Goal: Task Accomplishment & Management: Manage account settings

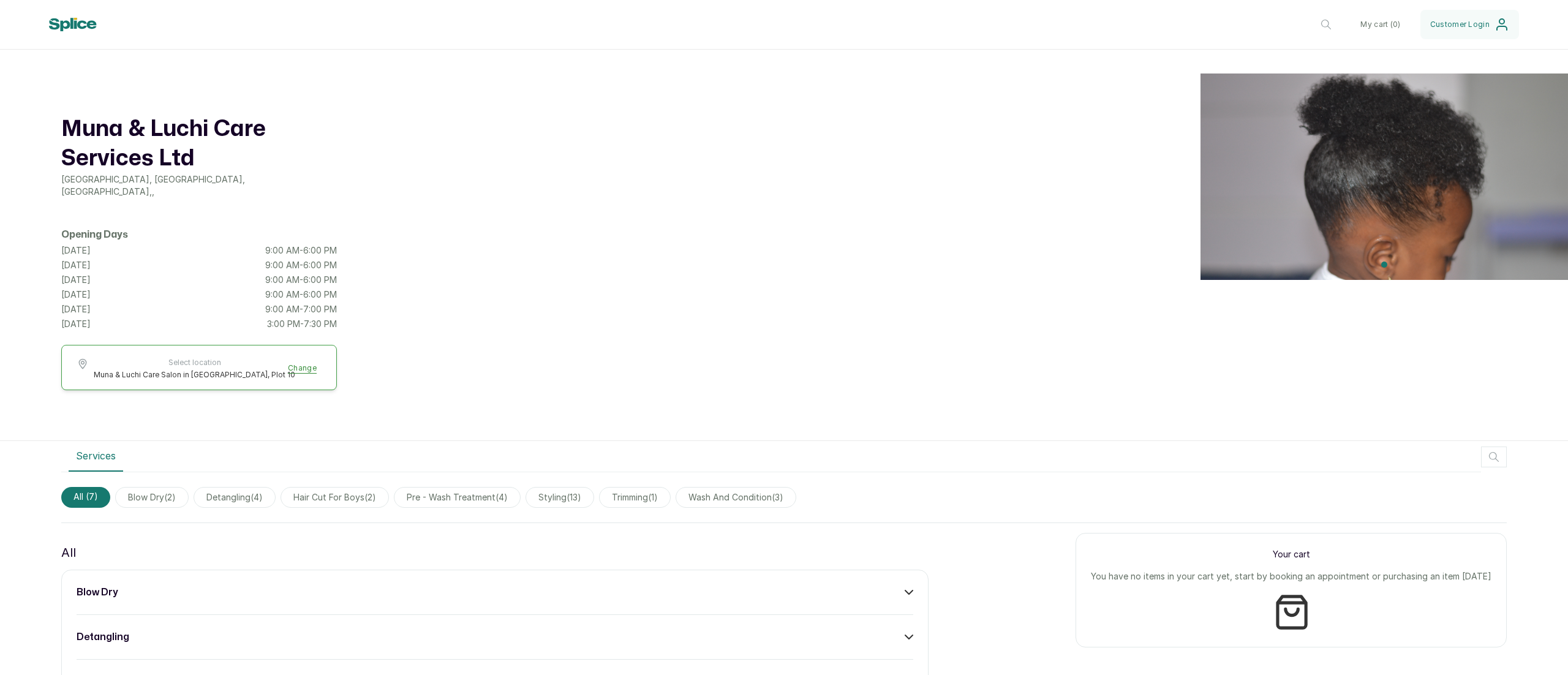
click at [69, 21] on icon at bounding box center [73, 24] width 49 height 14
click at [70, 28] on icon at bounding box center [73, 24] width 49 height 14
click at [1370, 24] on button "My cart ( 0 )" at bounding box center [1380, 24] width 59 height 29
click at [1353, 39] on header "Muna & Luchi Care Services Ltd Muna & Luchi Care Salon in Bannex Mall, Plot 10 …" at bounding box center [784, 24] width 1568 height 50
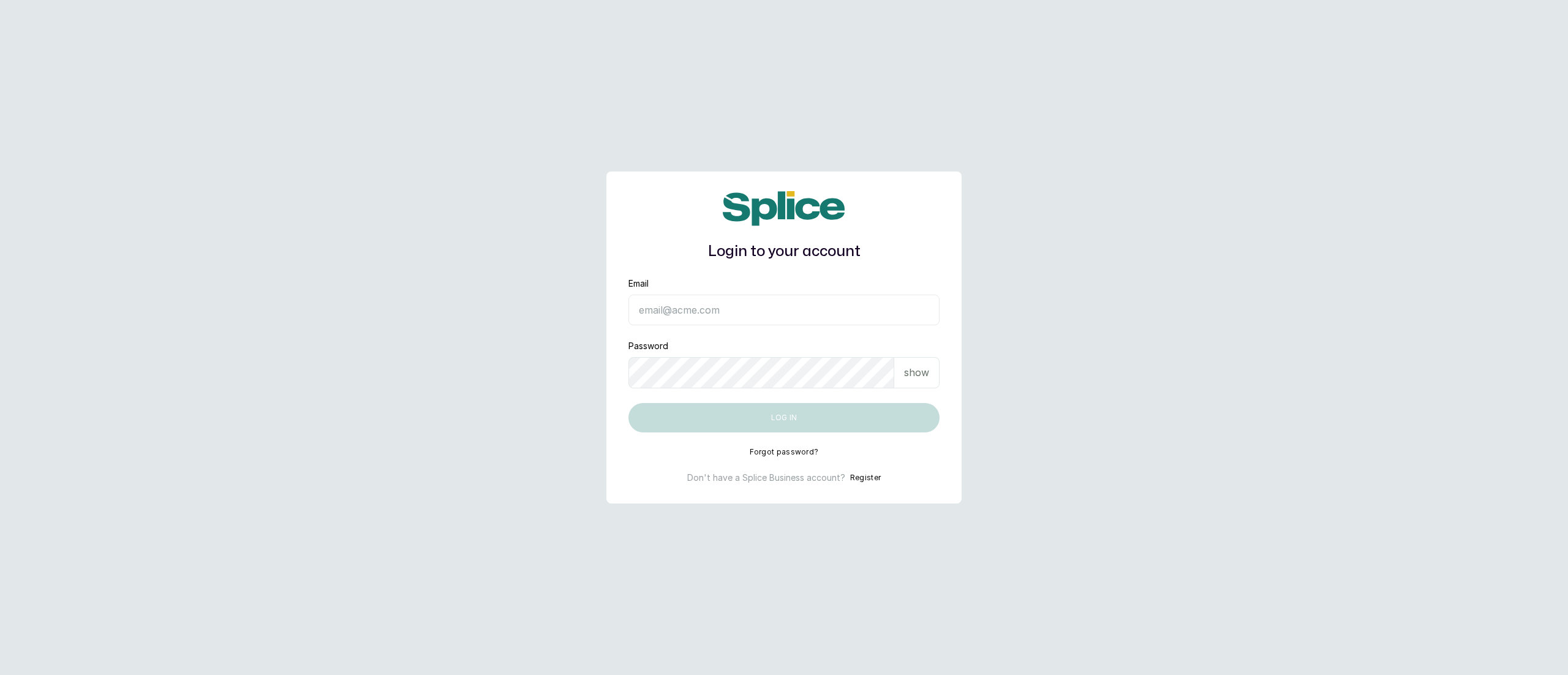
click at [828, 319] on input "Email" at bounding box center [784, 310] width 311 height 31
type input "munaandluchi@gmail.com"
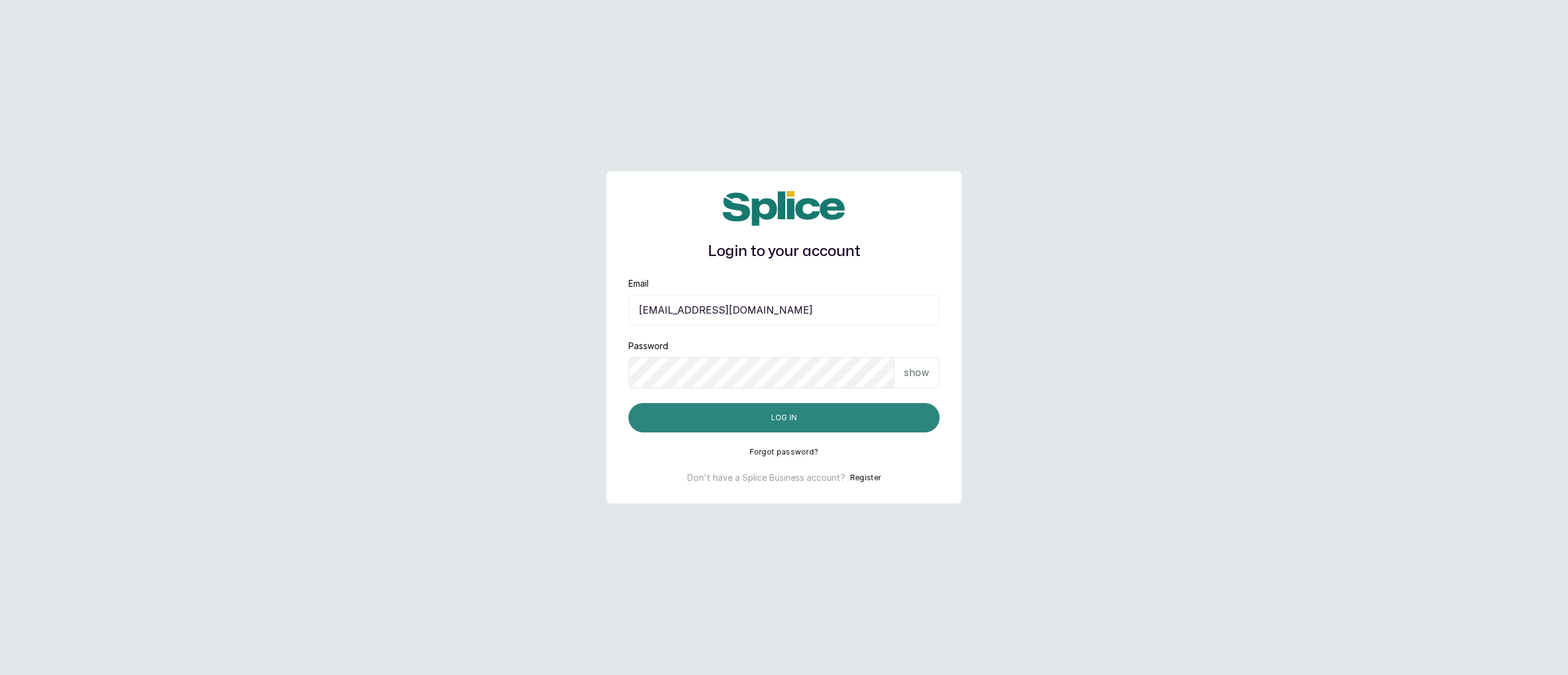
click at [779, 423] on button "Log in" at bounding box center [784, 418] width 311 height 29
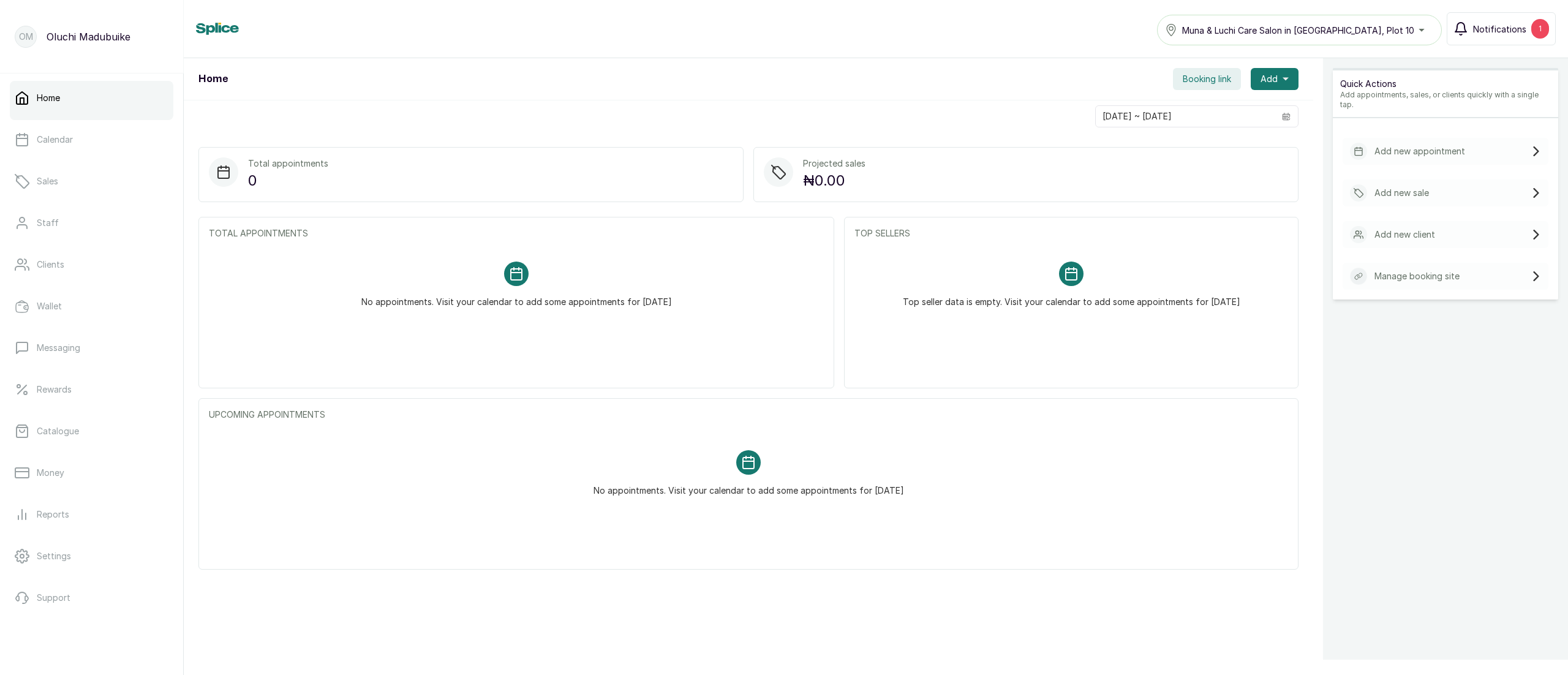
click at [1500, 29] on span "Notifications" at bounding box center [1500, 29] width 53 height 13
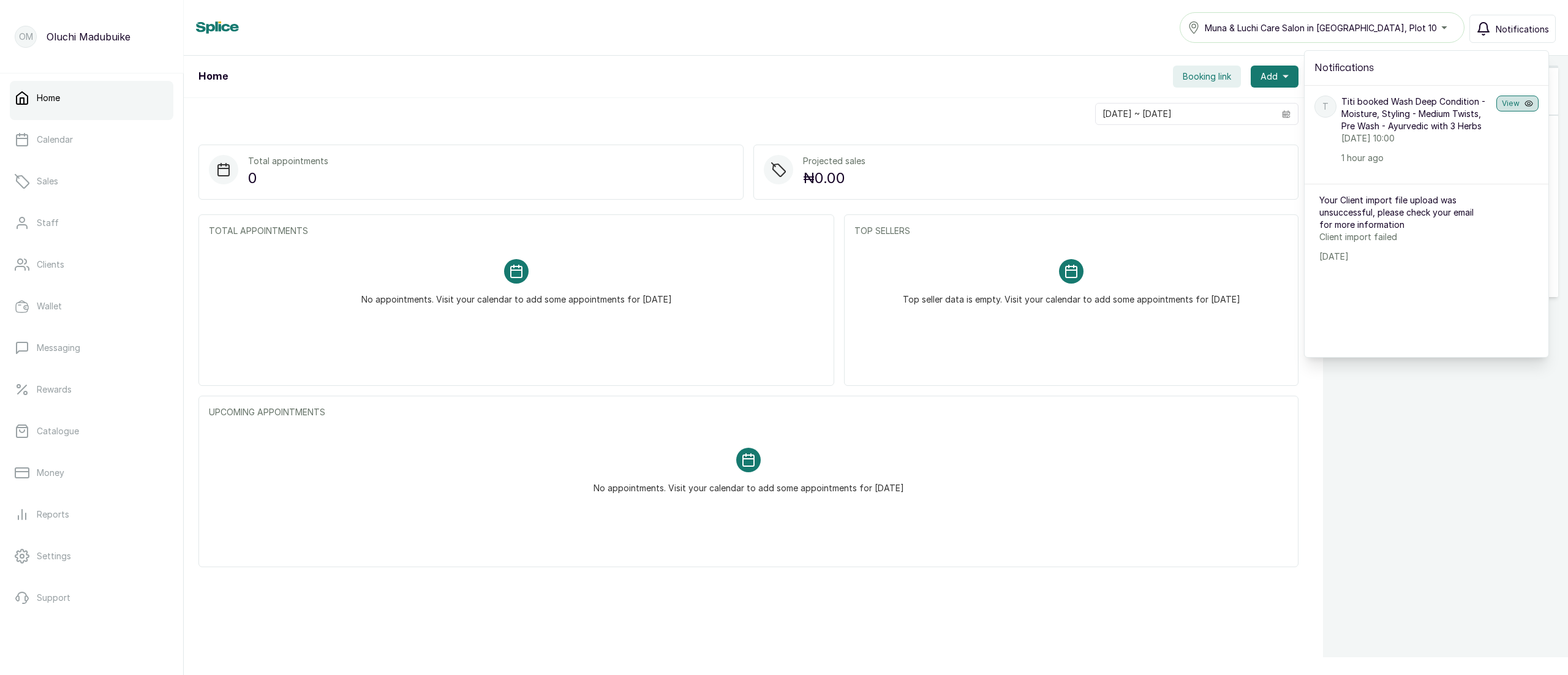
click at [1509, 105] on button "View" at bounding box center [1517, 103] width 43 height 16
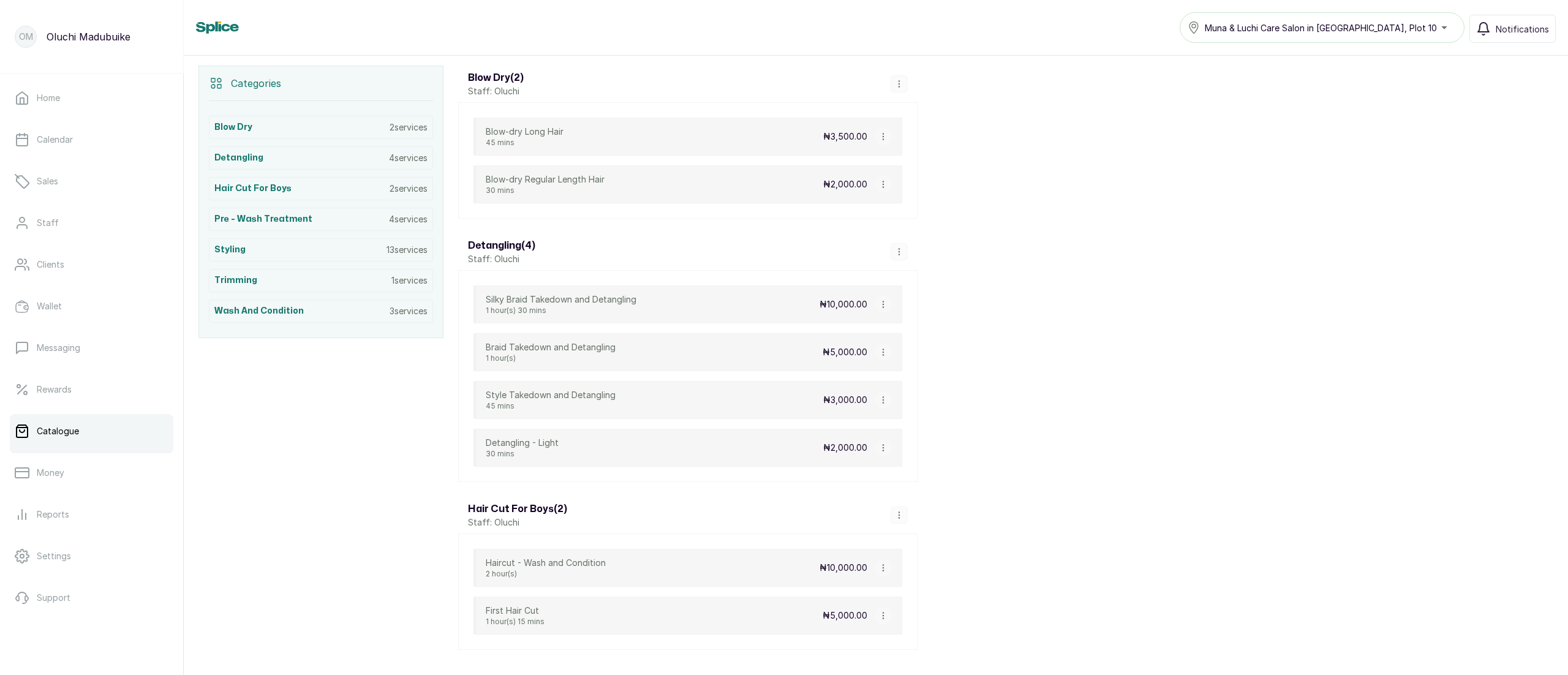
scroll to position [259, 0]
click at [305, 130] on div "Blow Dry 2 services" at bounding box center [320, 124] width 224 height 23
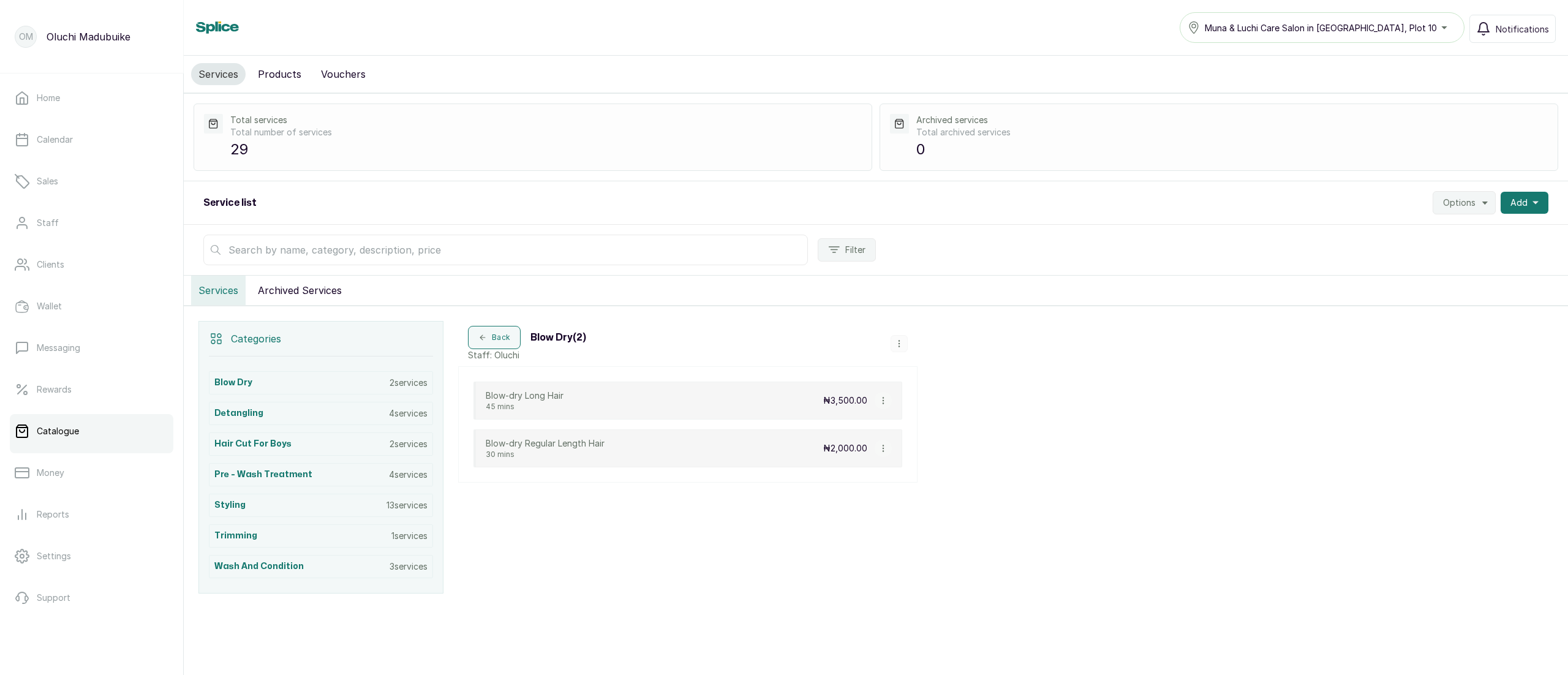
click at [776, 394] on div "Blow-dry Long Hair 45 mins ₦3,500.00" at bounding box center [688, 400] width 429 height 38
click at [844, 399] on p "₦3,500.00" at bounding box center [845, 401] width 44 height 13
click at [881, 398] on icon "button" at bounding box center [883, 400] width 8 height 8
click at [929, 328] on span "Edit Service" at bounding box center [942, 324] width 56 height 15
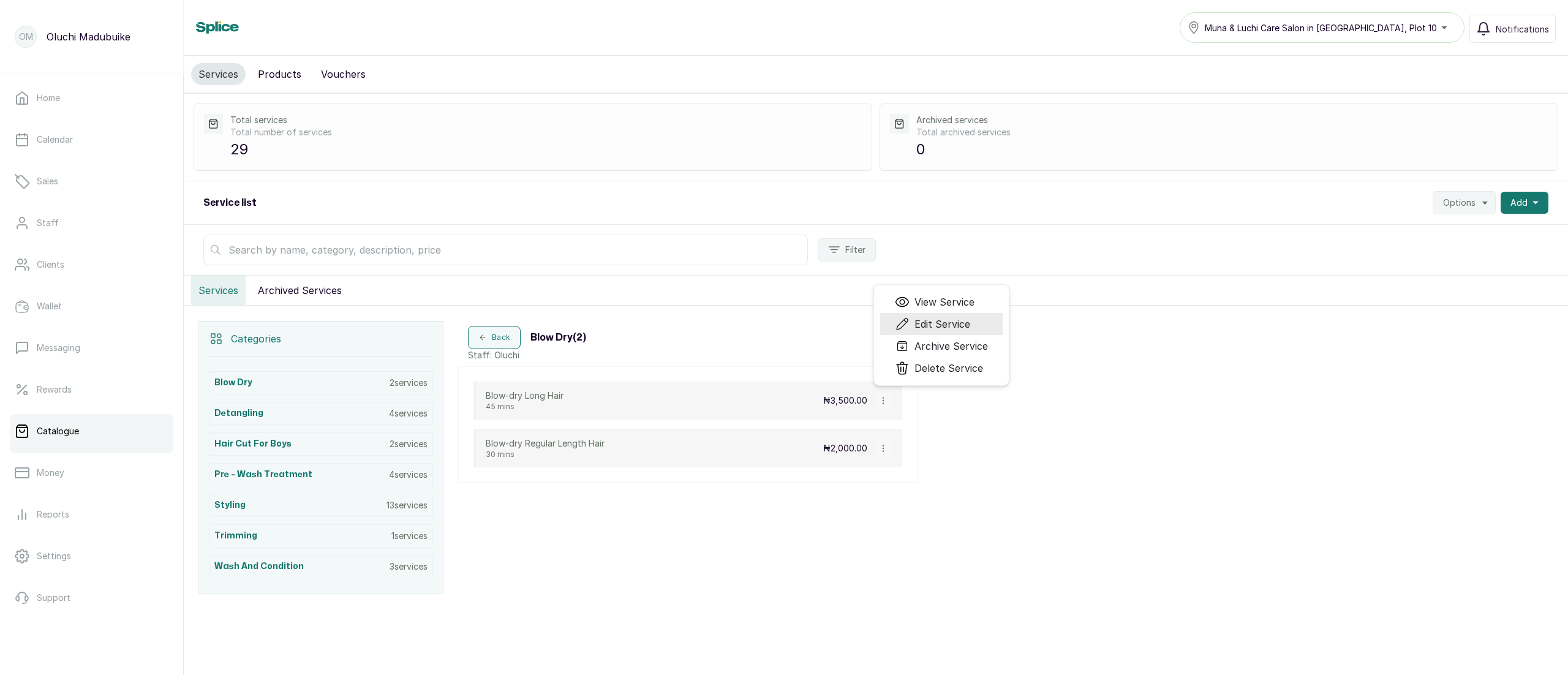
select select "fixed"
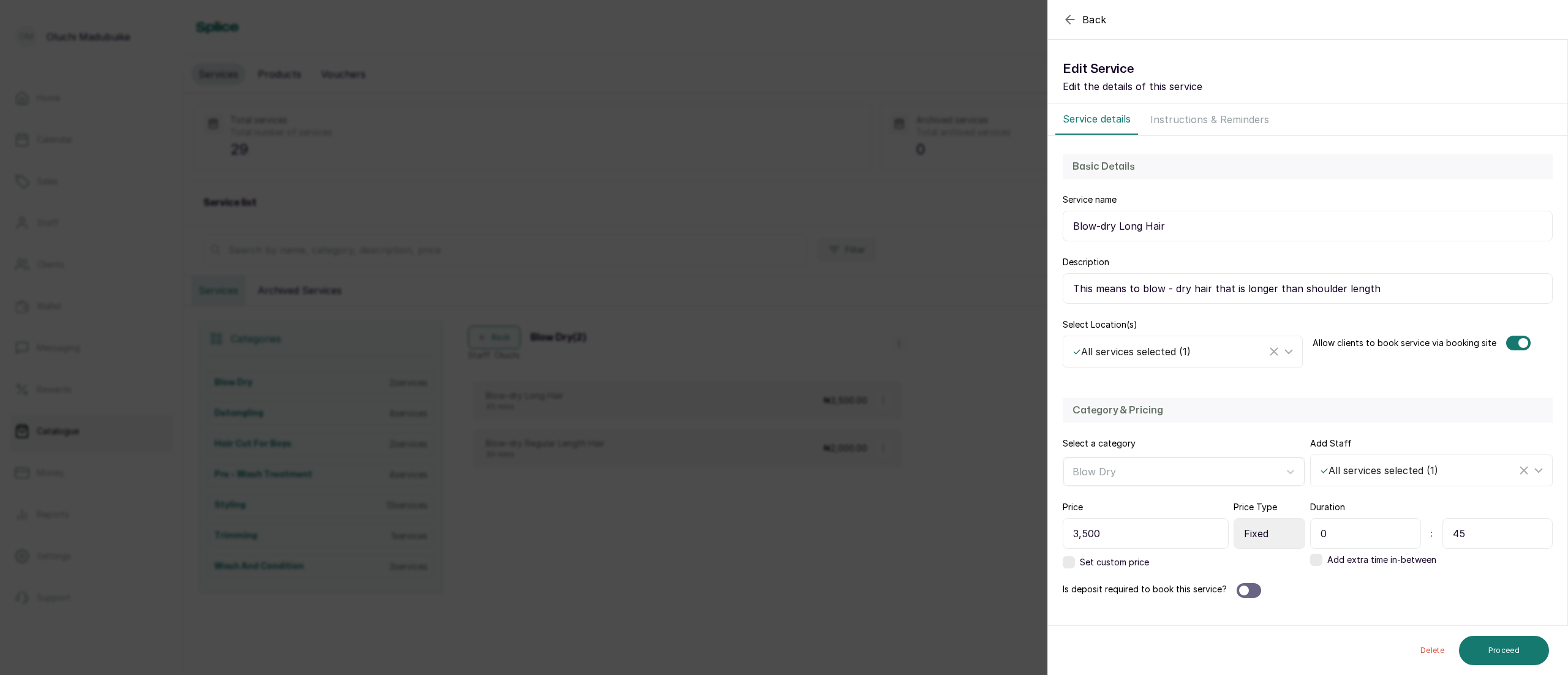
click at [965, 557] on div "Back Service Edit Service Edit the details of this service Service details Inst…" at bounding box center [784, 338] width 1568 height 675
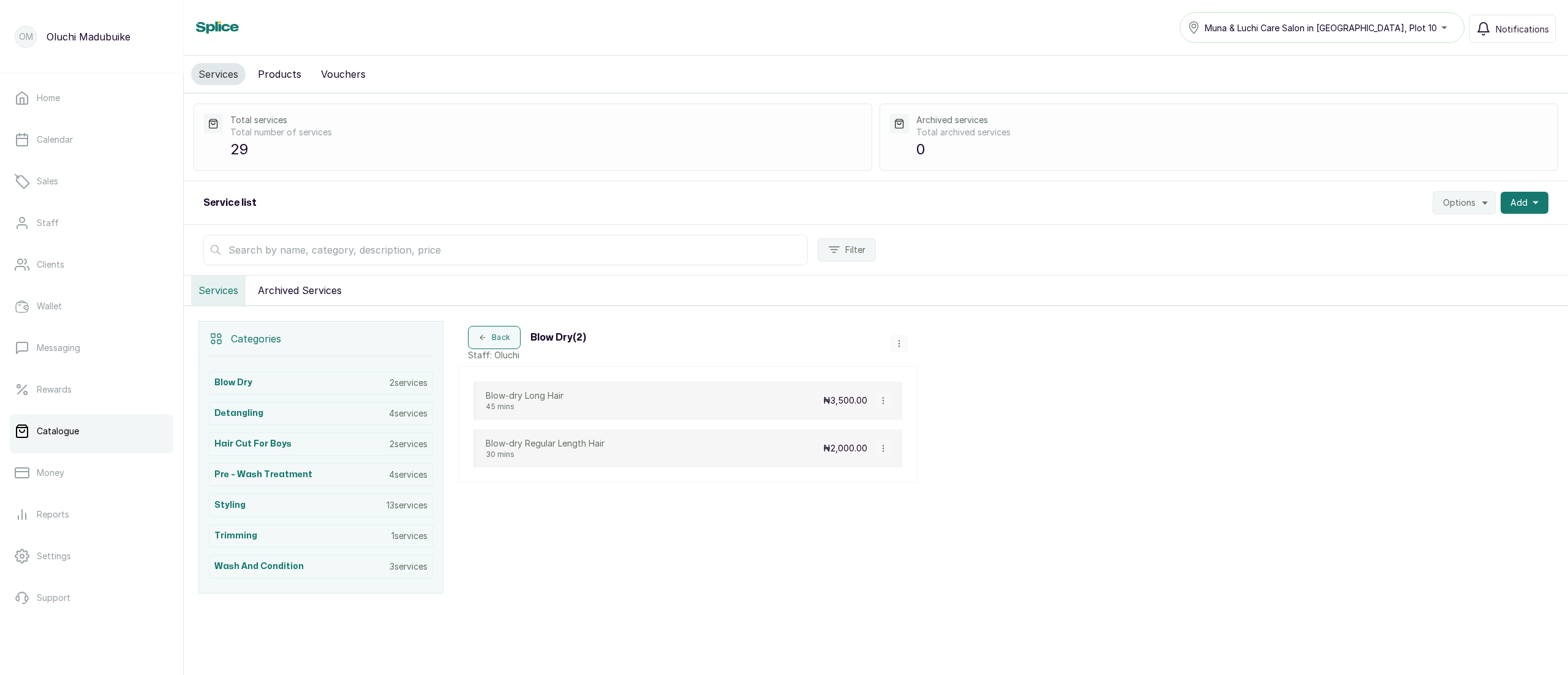
click at [881, 448] on icon "button" at bounding box center [883, 448] width 8 height 8
click at [924, 377] on span "Edit Service" at bounding box center [942, 372] width 56 height 15
select select "fixed"
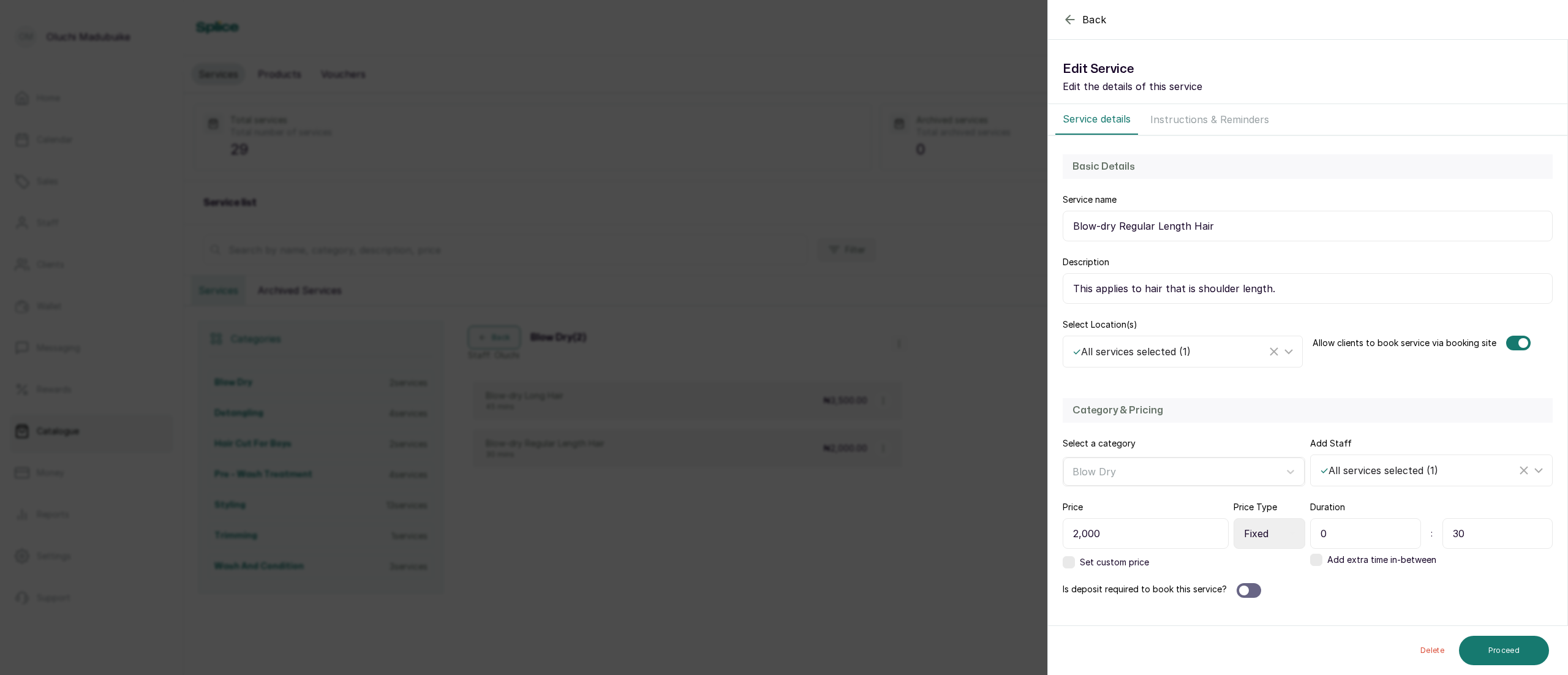
click at [792, 572] on div "Back Service Edit Service Edit the details of this service Service details Inst…" at bounding box center [784, 338] width 1568 height 675
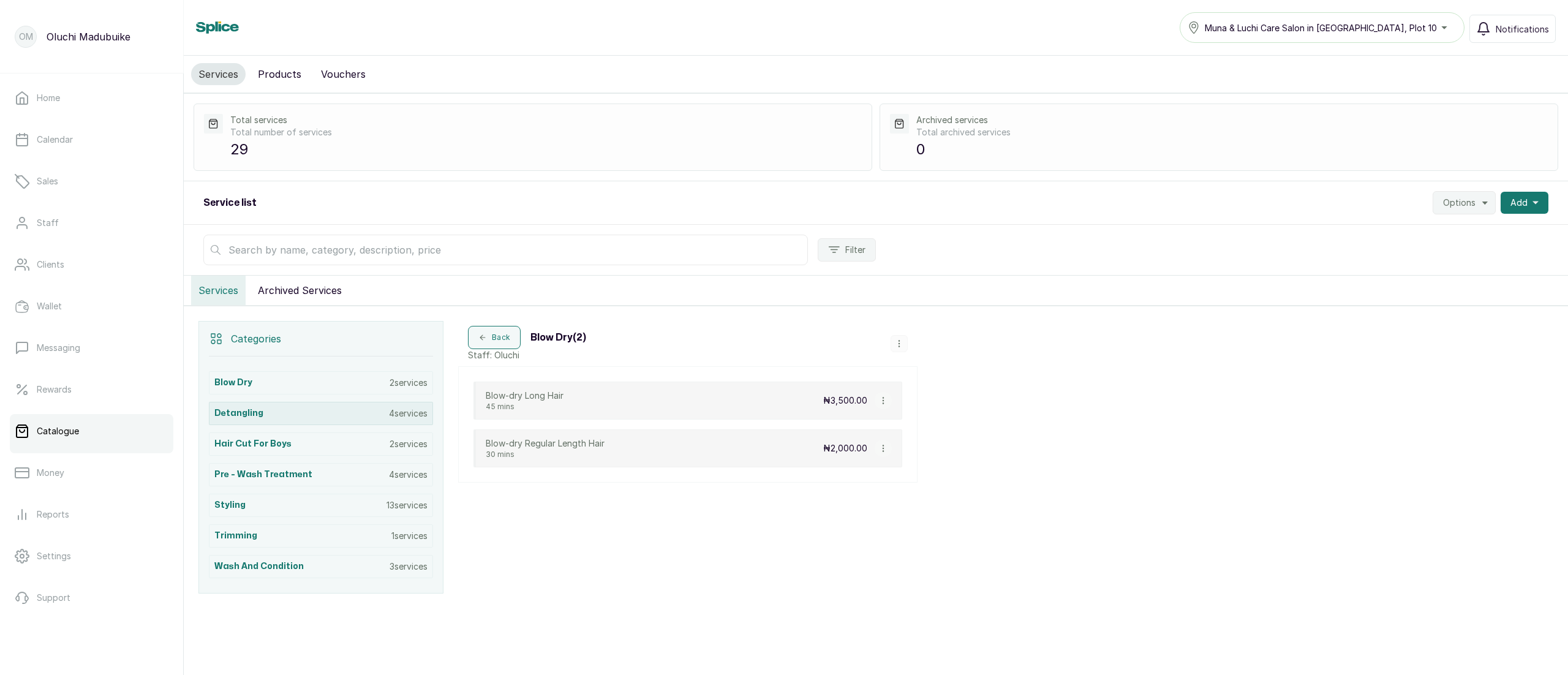
click at [350, 418] on div "Detangling 4 services" at bounding box center [320, 413] width 224 height 23
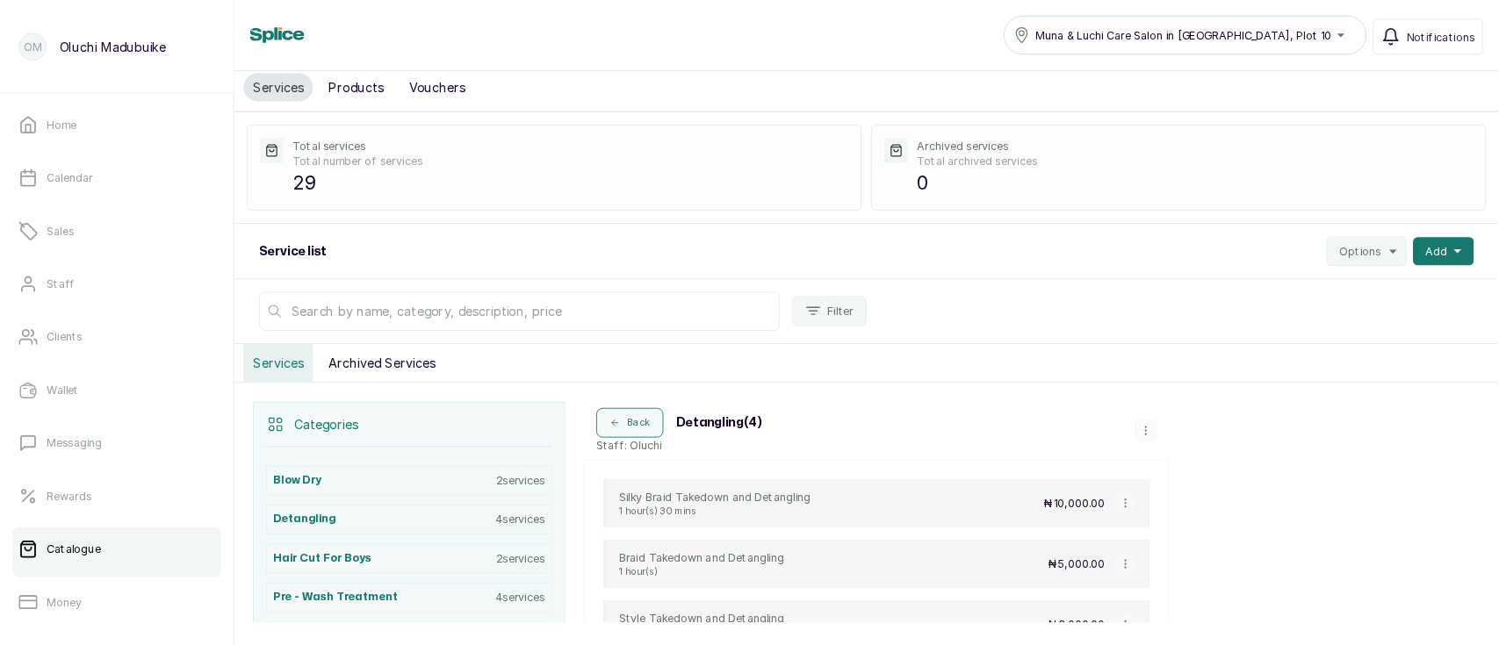
scroll to position [7, 0]
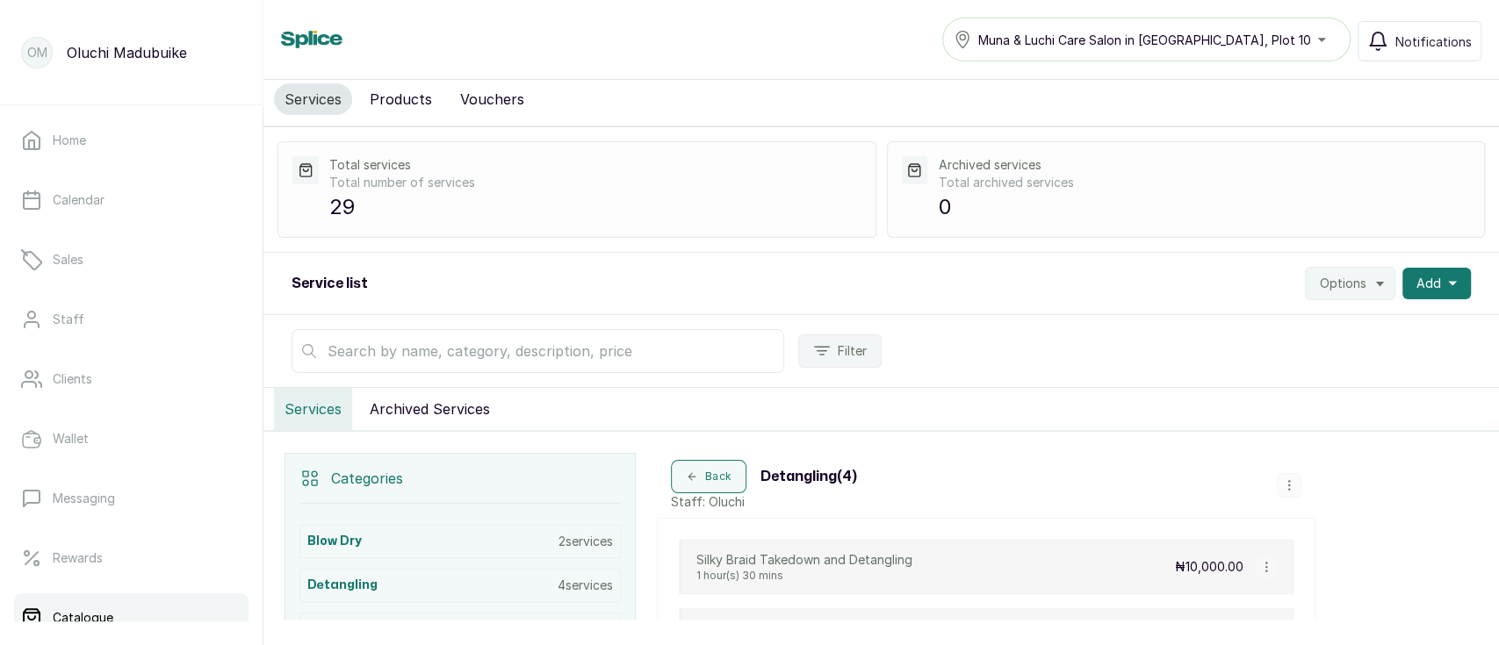
drag, startPoint x: 2172, startPoint y: 2, endPoint x: 977, endPoint y: 479, distance: 1286.8
click at [977, 479] on div "Back Detangling ( 4 ) Staff: [PERSON_NAME]" at bounding box center [986, 485] width 659 height 65
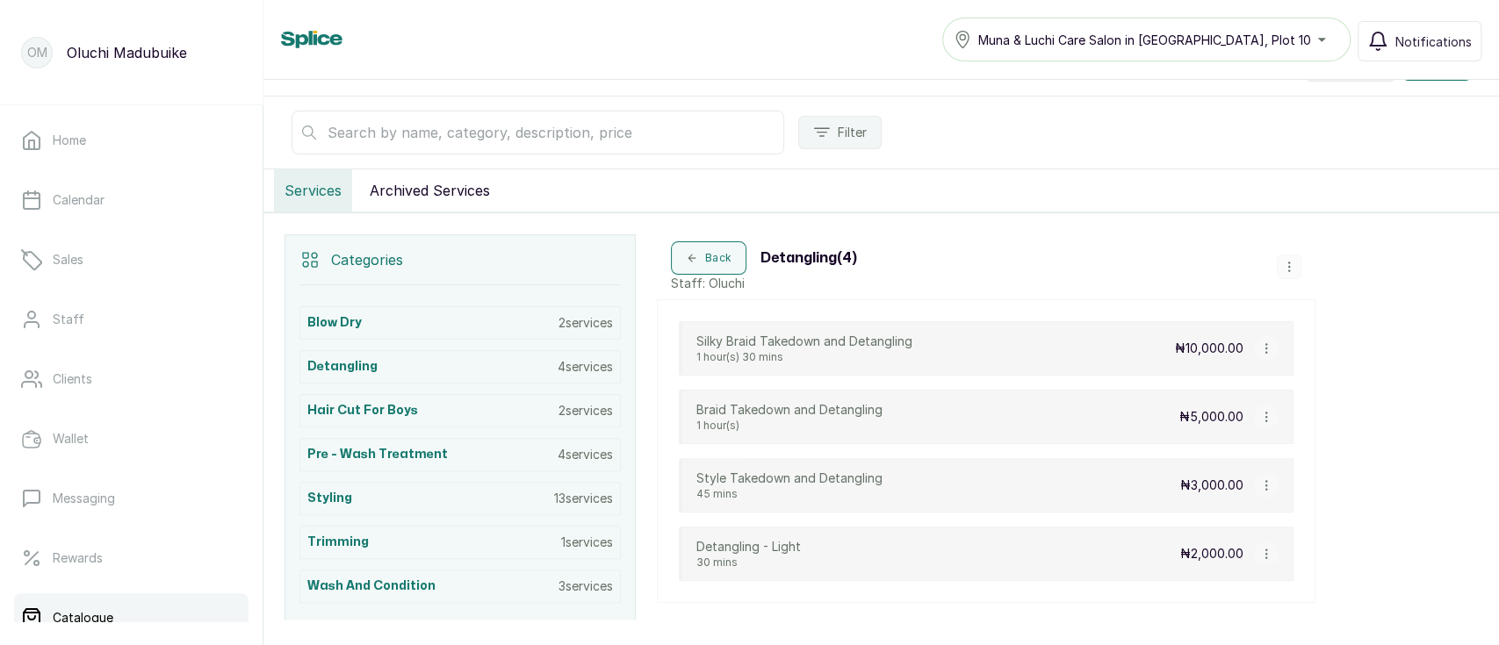
scroll to position [296, 0]
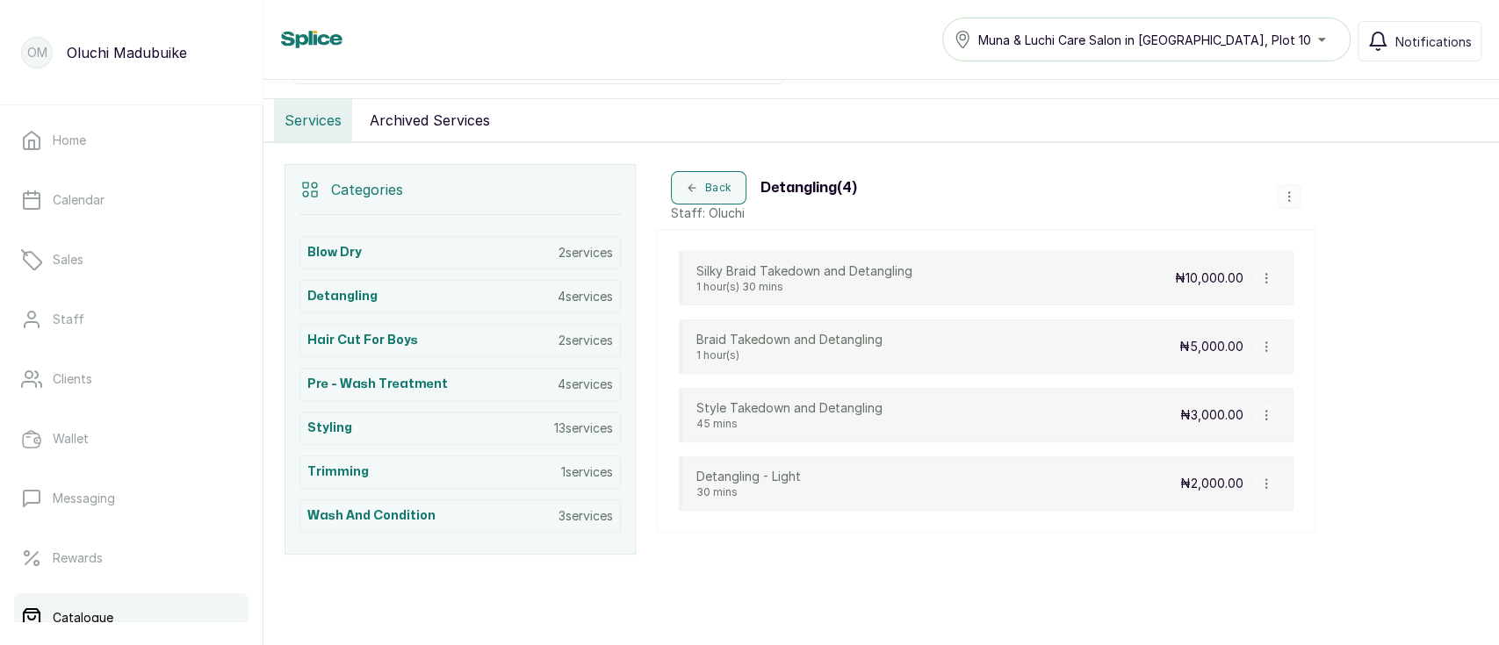
click at [1266, 272] on icon "button" at bounding box center [1266, 278] width 12 height 12
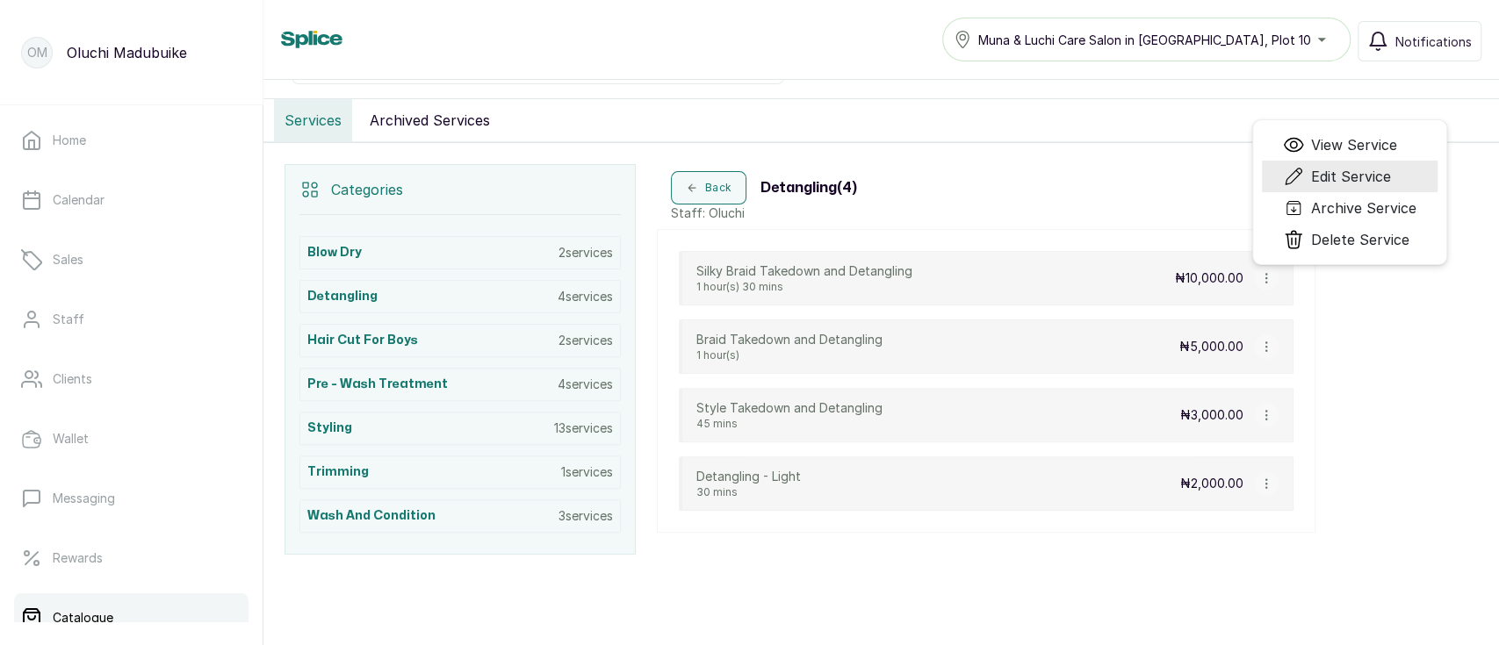
click at [1308, 180] on span "Edit Service" at bounding box center [1337, 176] width 108 height 21
select select "fixed"
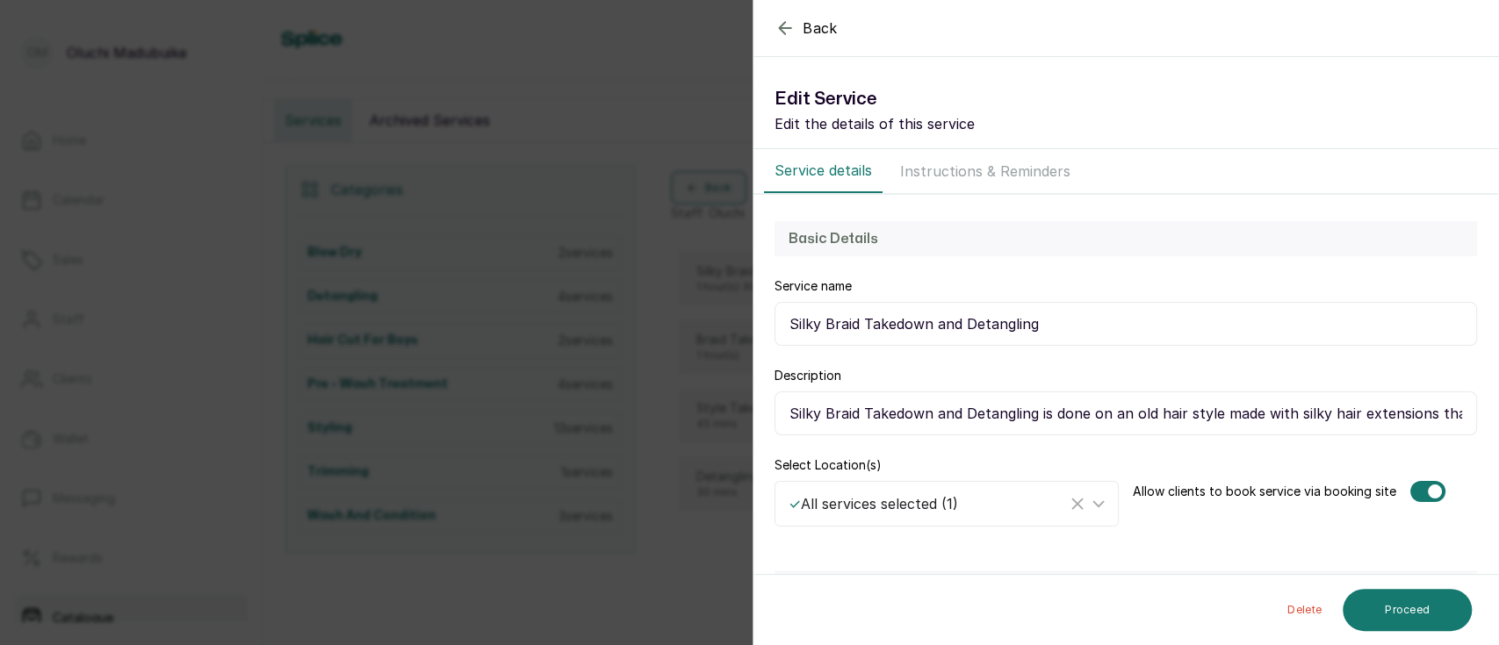
click at [1426, 418] on input "Silky Braid Takedown and Detangling is done on an old hair style made with silk…" at bounding box center [1126, 414] width 703 height 44
click at [791, 20] on icon "button" at bounding box center [785, 28] width 21 height 21
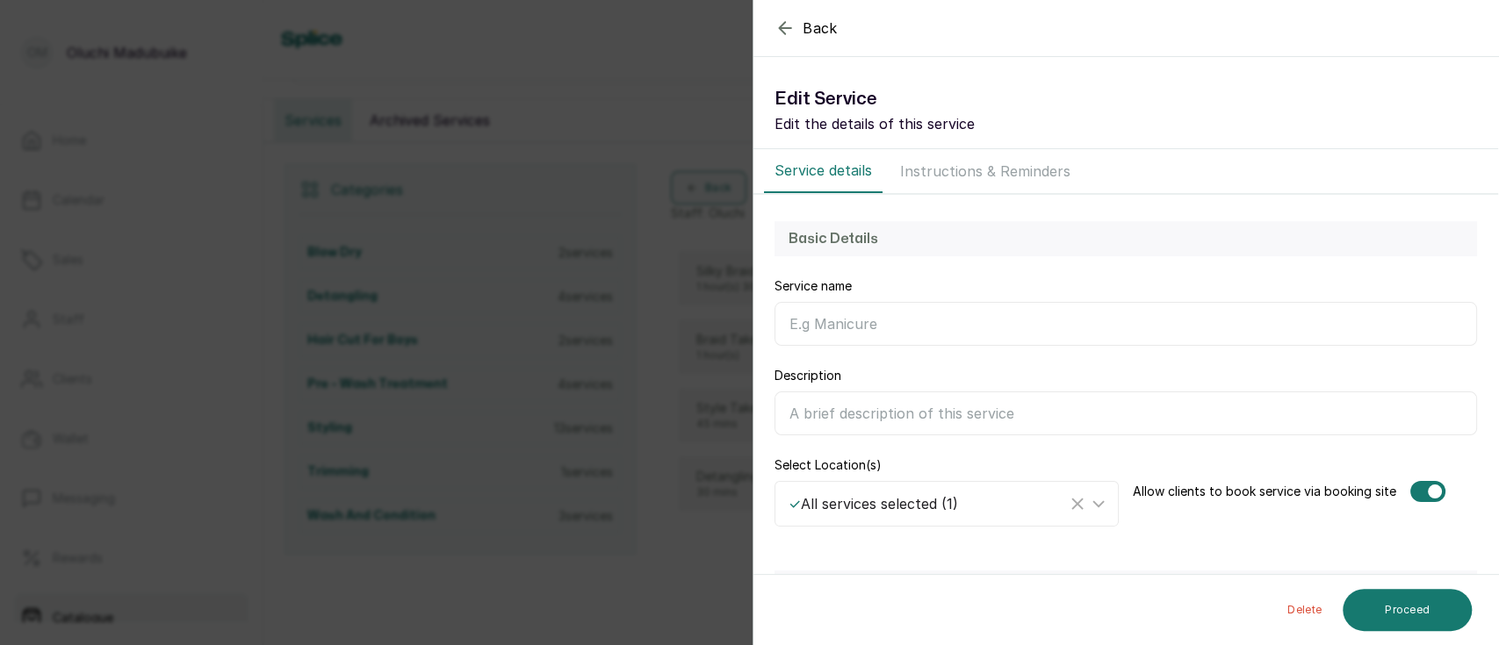
scroll to position [0, 0]
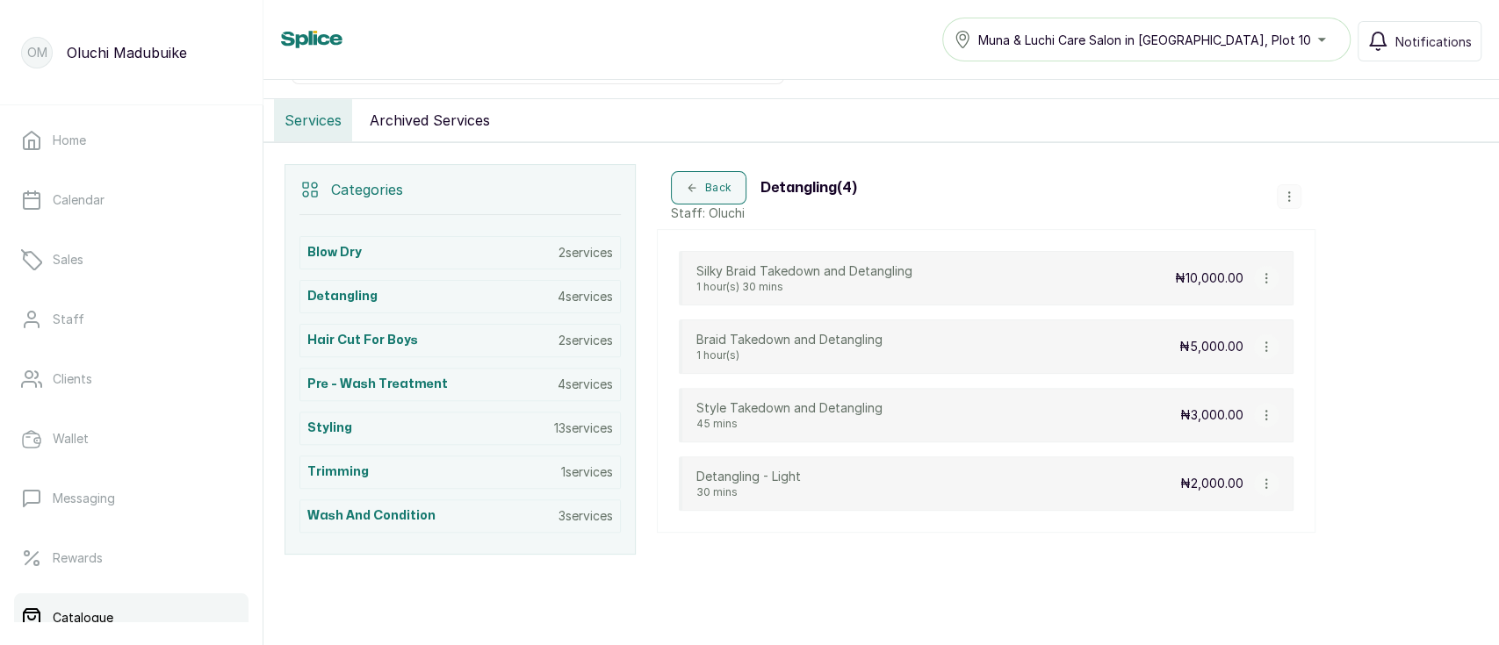
click at [1264, 346] on icon "button" at bounding box center [1266, 347] width 12 height 12
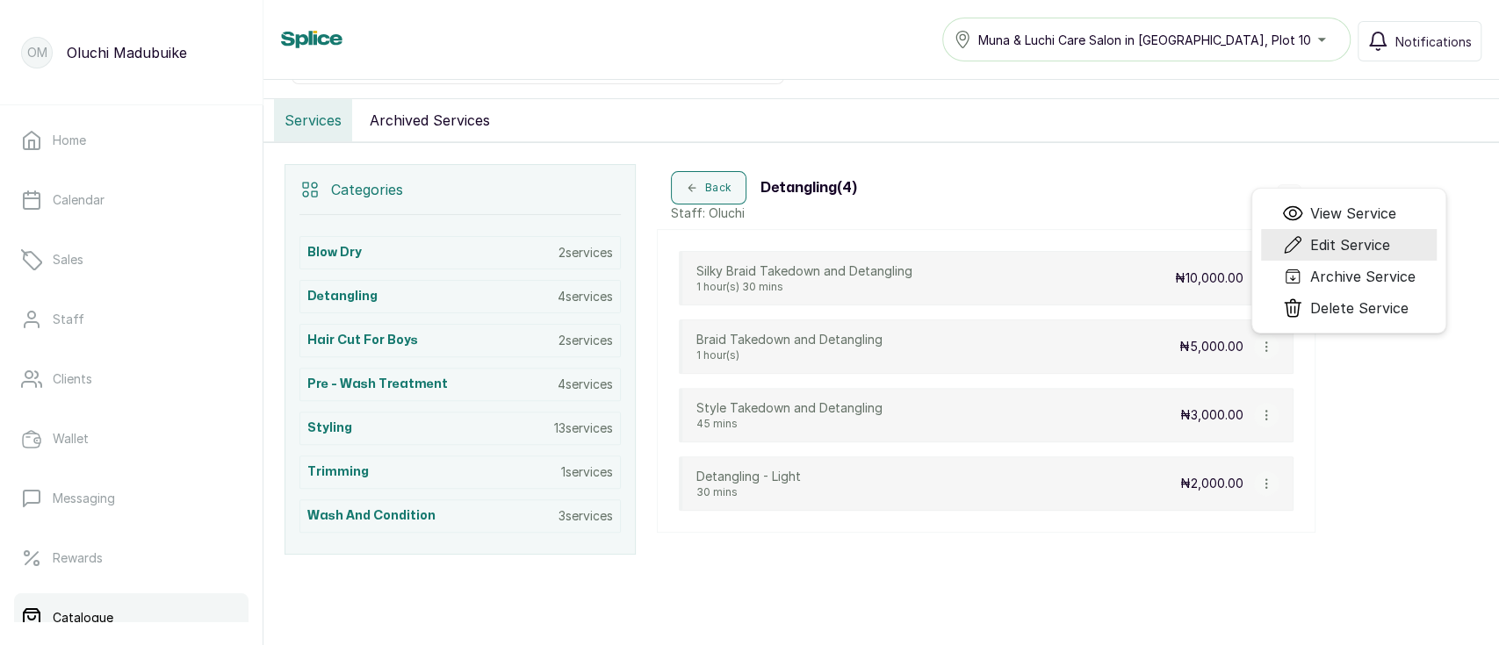
click at [1317, 244] on span "Edit Service" at bounding box center [1350, 244] width 80 height 21
select select "fixed"
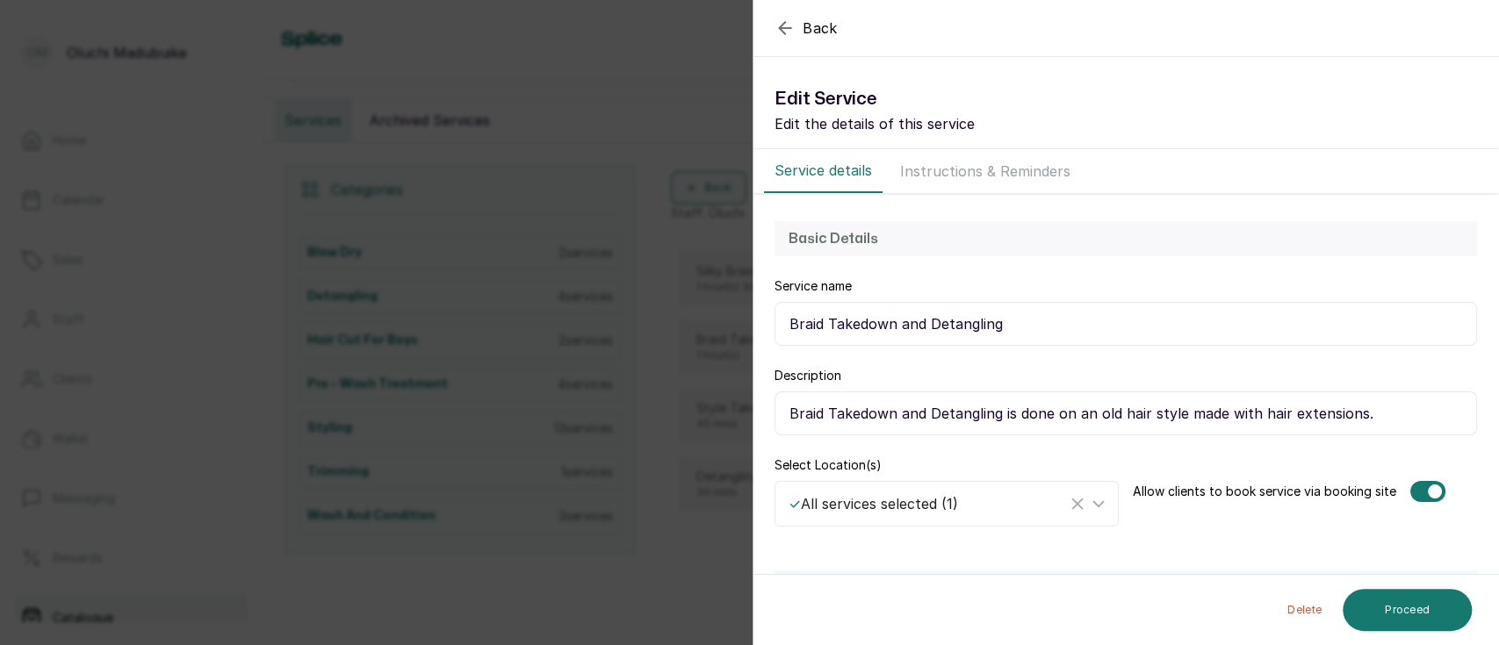
click at [775, 30] on icon "button" at bounding box center [785, 28] width 21 height 21
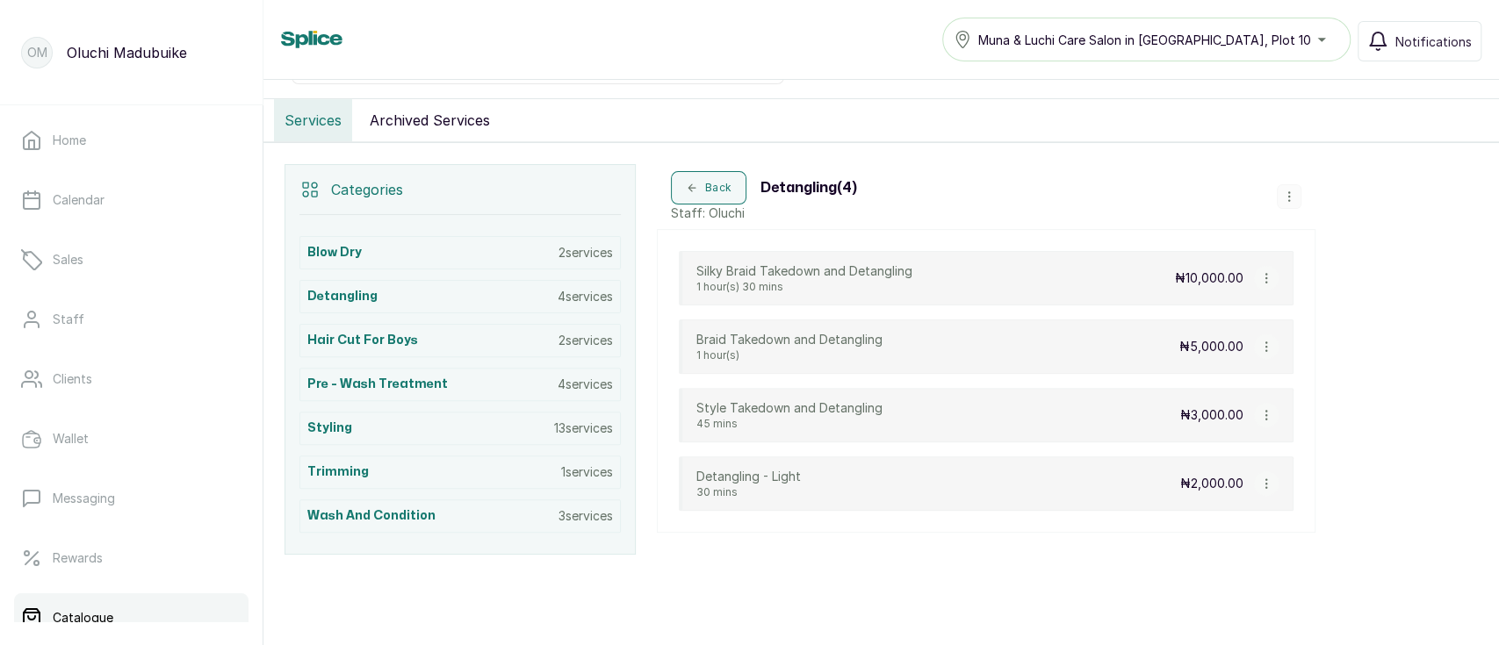
click at [1258, 405] on button "button" at bounding box center [1266, 415] width 25 height 25
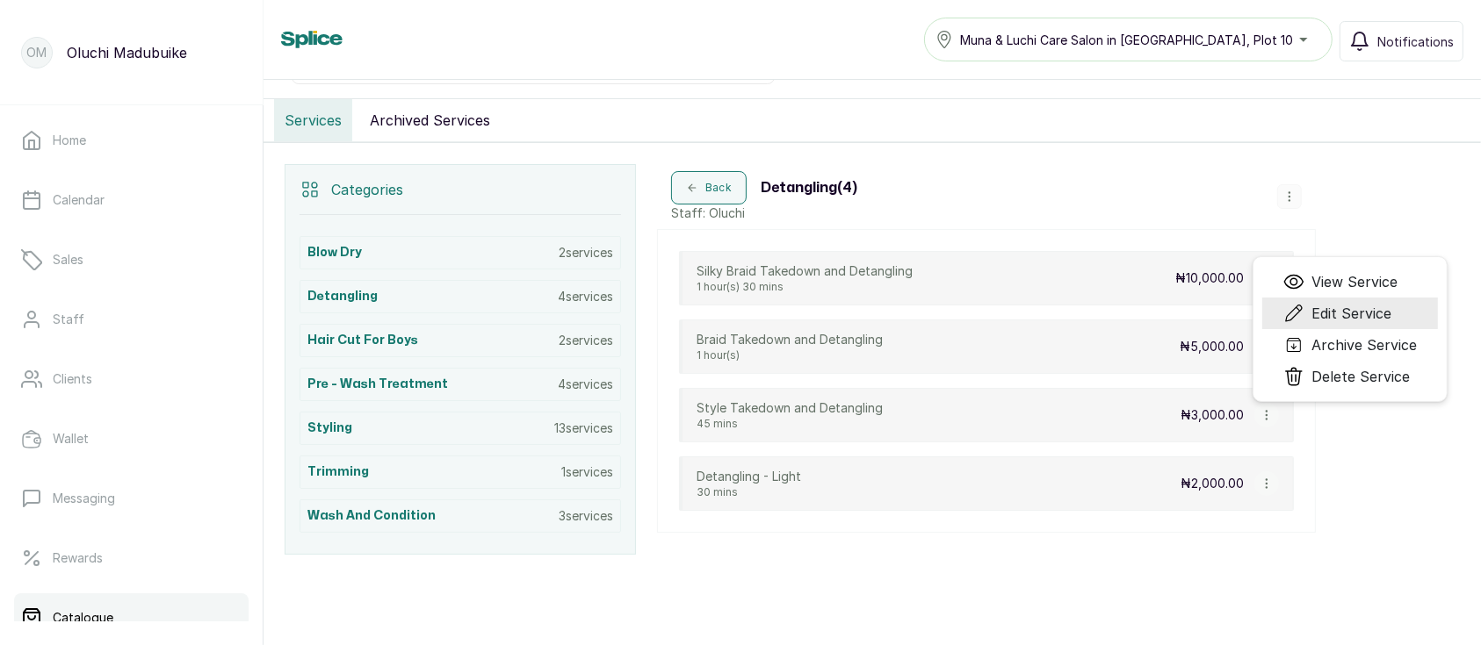
click at [1315, 313] on span "Edit Service" at bounding box center [1351, 313] width 80 height 21
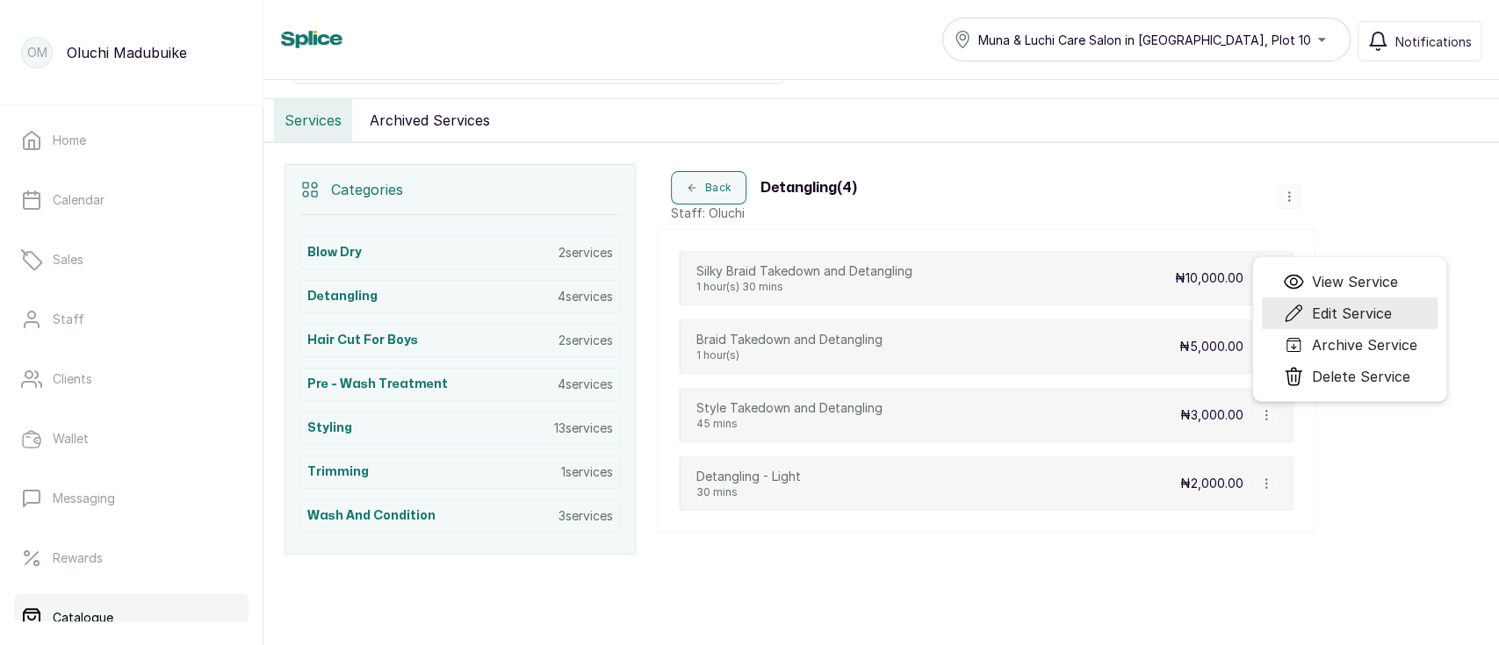
select select "starting_at"
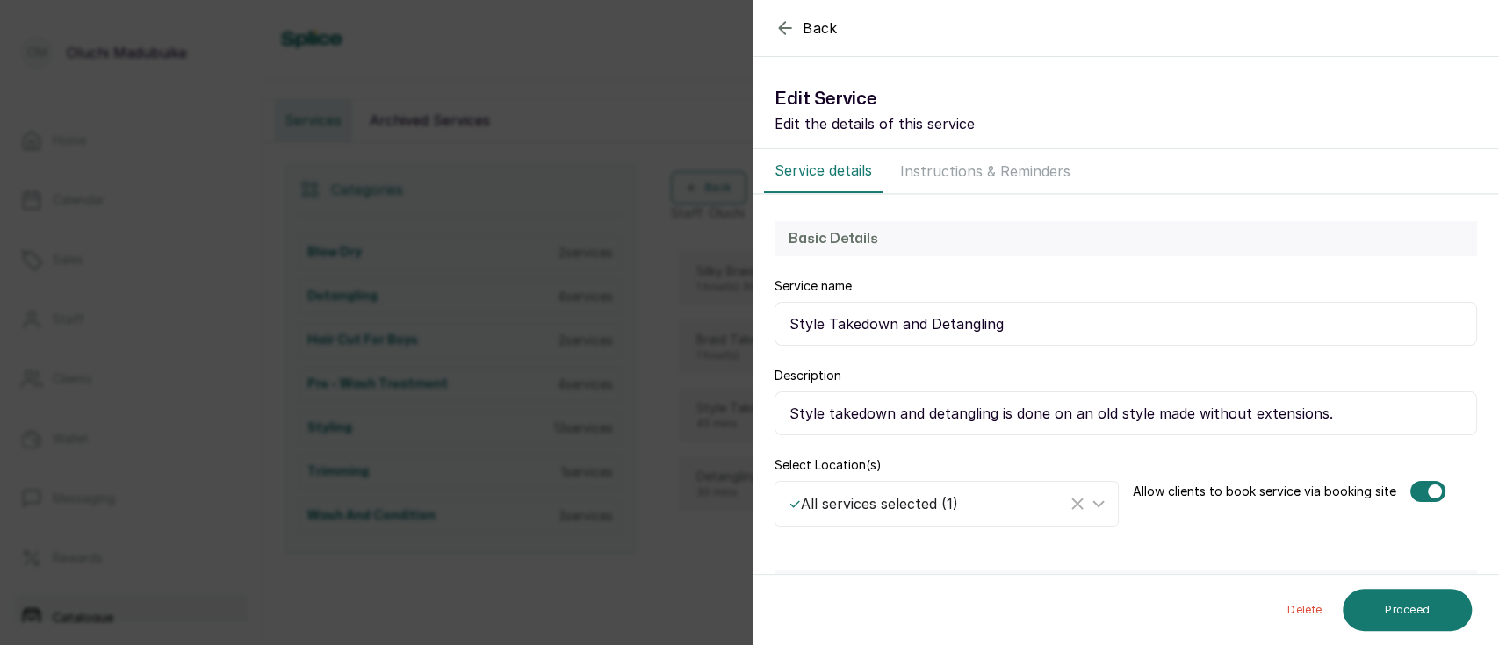
click at [788, 27] on icon "button" at bounding box center [784, 27] width 11 height 11
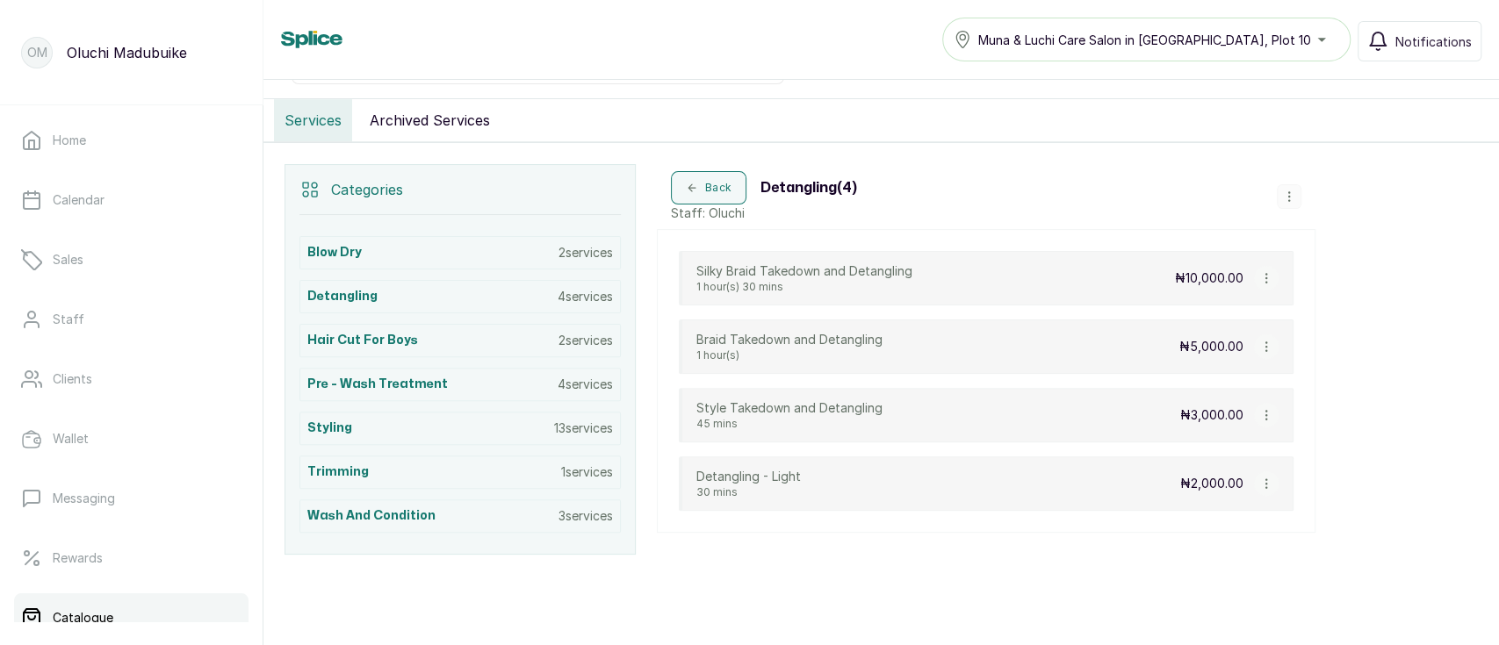
click at [1290, 205] on button "button" at bounding box center [1289, 196] width 25 height 25
click at [1380, 490] on div "Categories Blow Dry 2 services Detangling 4 services Hair Cut for Boys 2 servic…" at bounding box center [881, 359] width 1236 height 433
click at [1263, 422] on button "button" at bounding box center [1266, 415] width 25 height 25
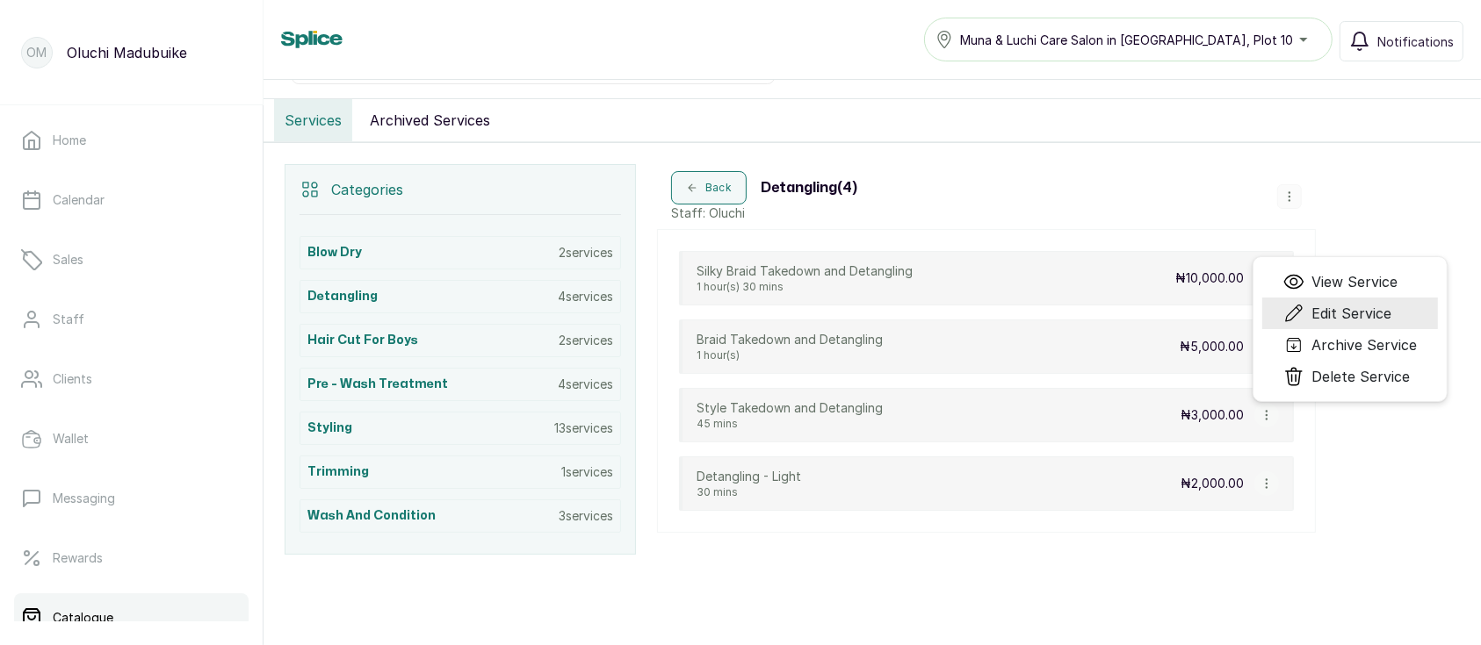
click at [1323, 314] on span "Edit Service" at bounding box center [1351, 313] width 80 height 21
select select "starting_at"
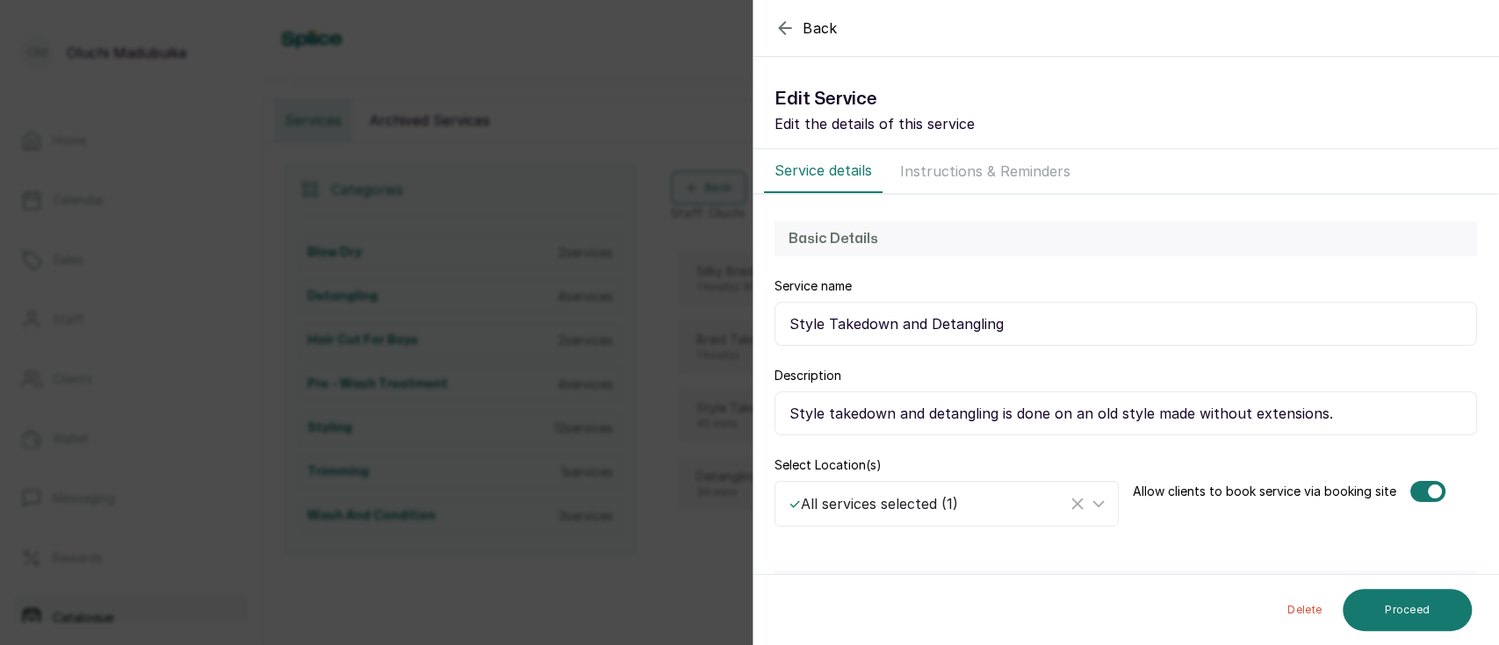
click at [1296, 425] on input "Style takedown and detangling is done on an old style made without extensions." at bounding box center [1126, 414] width 703 height 44
click at [789, 29] on icon "button" at bounding box center [785, 28] width 21 height 21
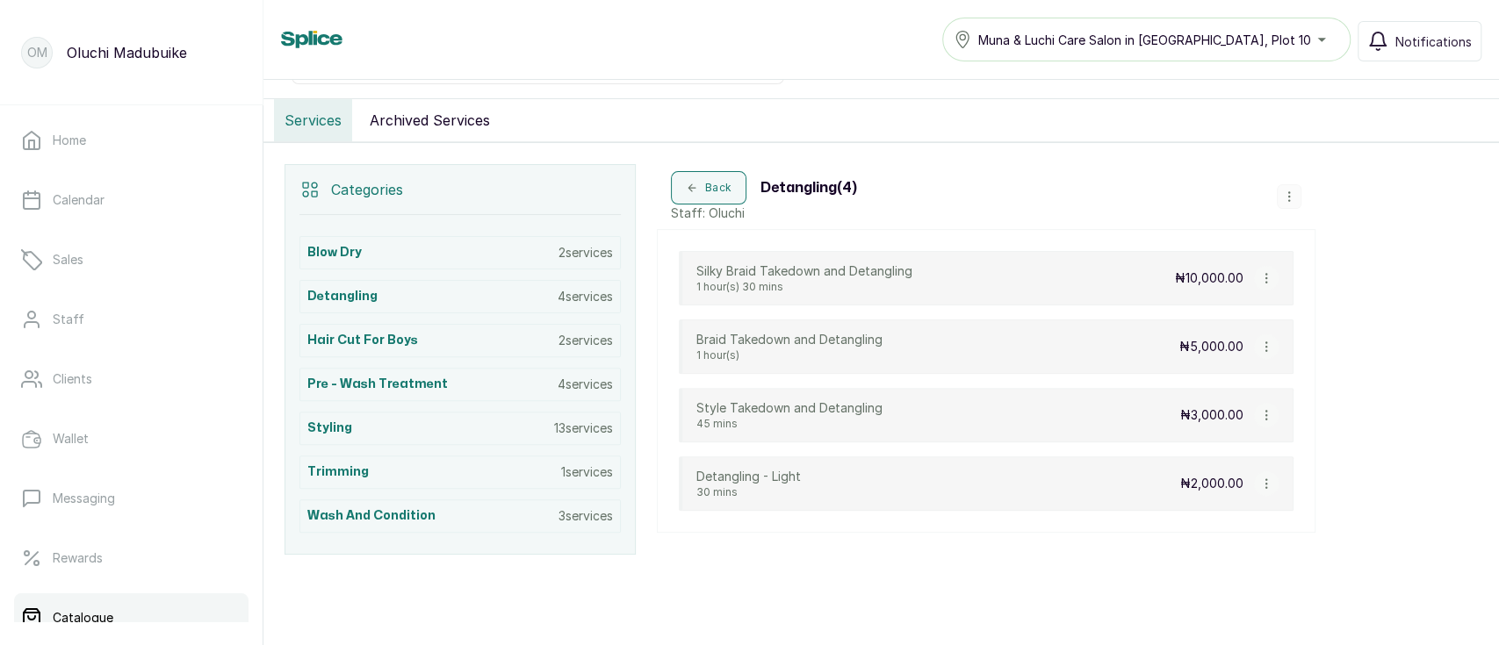
click at [1297, 194] on button "button" at bounding box center [1289, 196] width 25 height 25
click at [1339, 239] on span "Add Service" at bounding box center [1348, 233] width 80 height 21
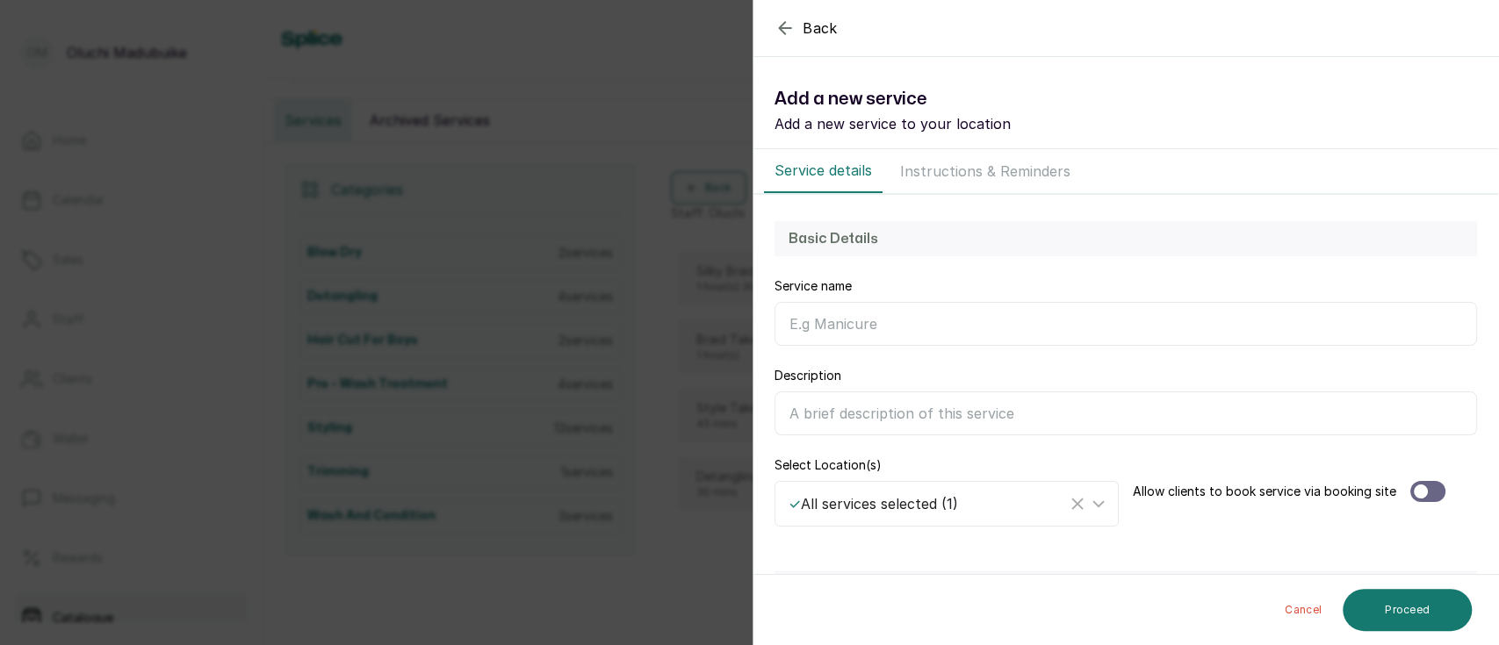
click at [847, 320] on input "Service name" at bounding box center [1126, 324] width 703 height 44
click at [788, 31] on icon "button" at bounding box center [785, 28] width 21 height 21
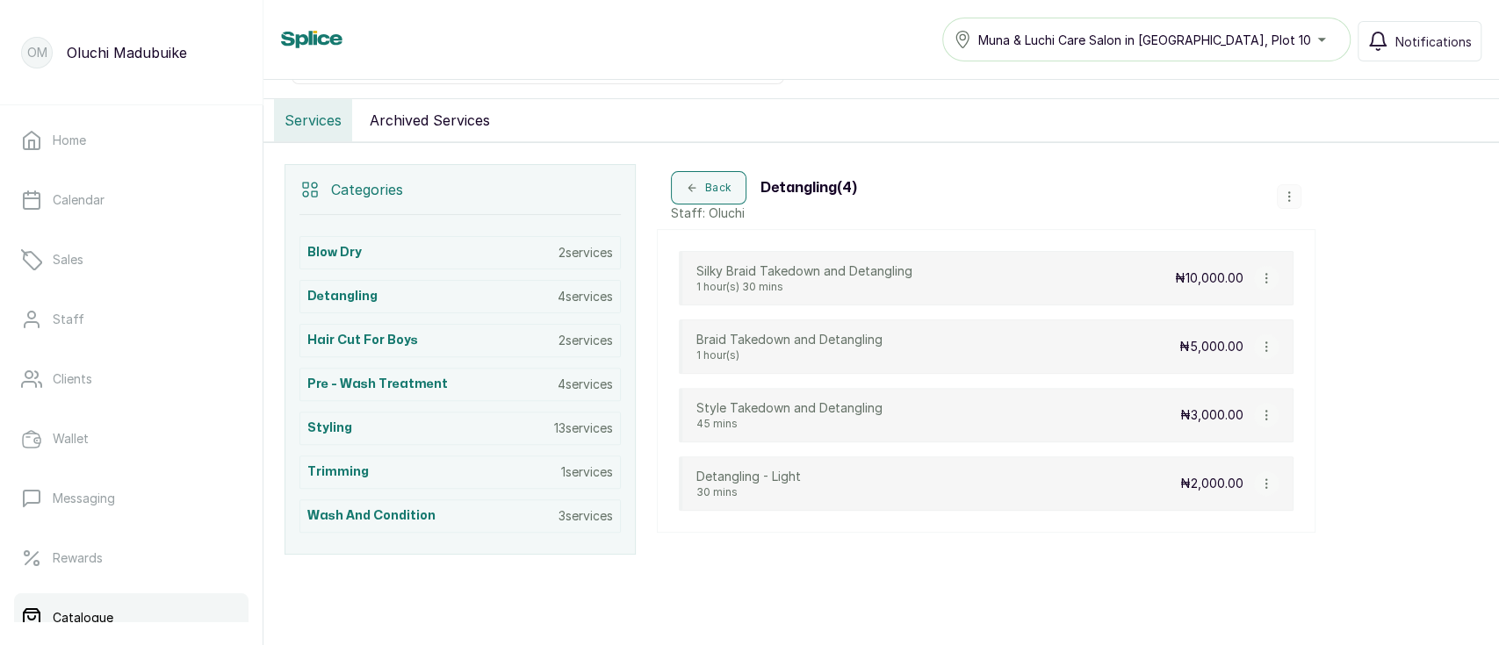
click at [1293, 199] on icon "button" at bounding box center [1289, 197] width 12 height 12
click at [1346, 234] on span "Add Service" at bounding box center [1348, 233] width 80 height 21
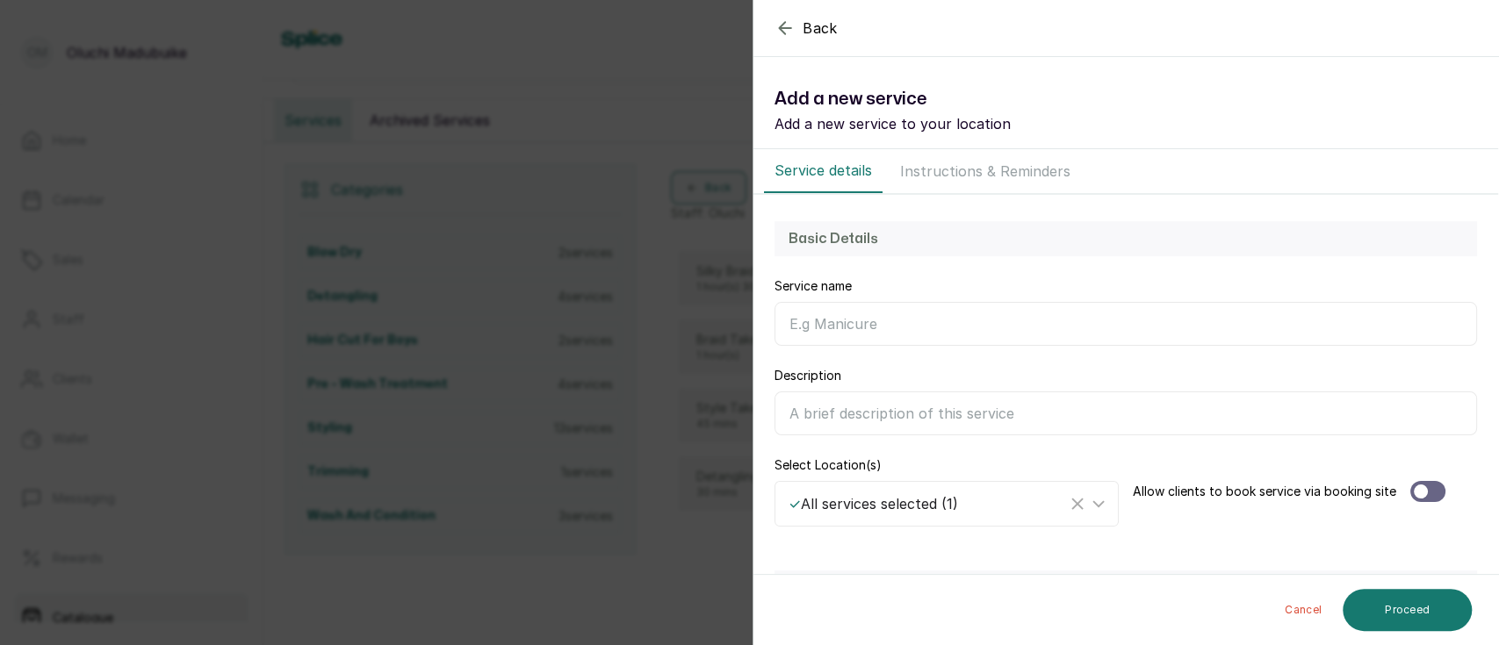
click at [852, 319] on input "Service name" at bounding box center [1126, 324] width 703 height 44
type input "m"
type input "Mini Twist Takedown"
click at [863, 412] on input "Description" at bounding box center [1126, 414] width 703 height 44
paste input "Style takedown and detangling is done on an old style made without extensions."
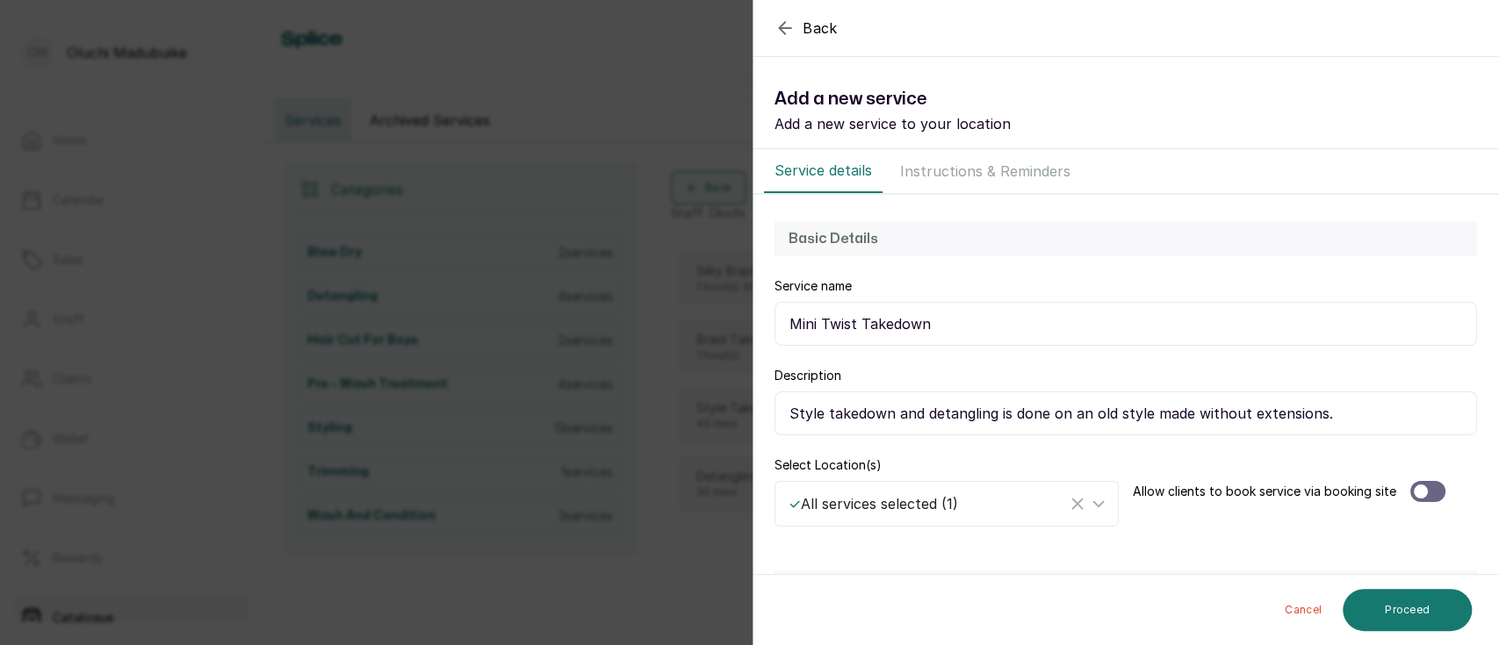
drag, startPoint x: 820, startPoint y: 415, endPoint x: 748, endPoint y: 404, distance: 72.9
click at [748, 404] on div "Back Service Add a new service Add a new service to your location Service detai…" at bounding box center [749, 322] width 1499 height 645
click at [1144, 412] on input "Mini twist takedown and detangling is done on an old style made without extensi…" at bounding box center [1126, 414] width 703 height 44
click at [1159, 411] on input "Mini twist takedown and detangling is done on an old minit twist style made wit…" at bounding box center [1126, 414] width 703 height 44
click at [1179, 415] on input "Mini twist takedown and detangling is done on an old minit twist style made wit…" at bounding box center [1126, 414] width 703 height 44
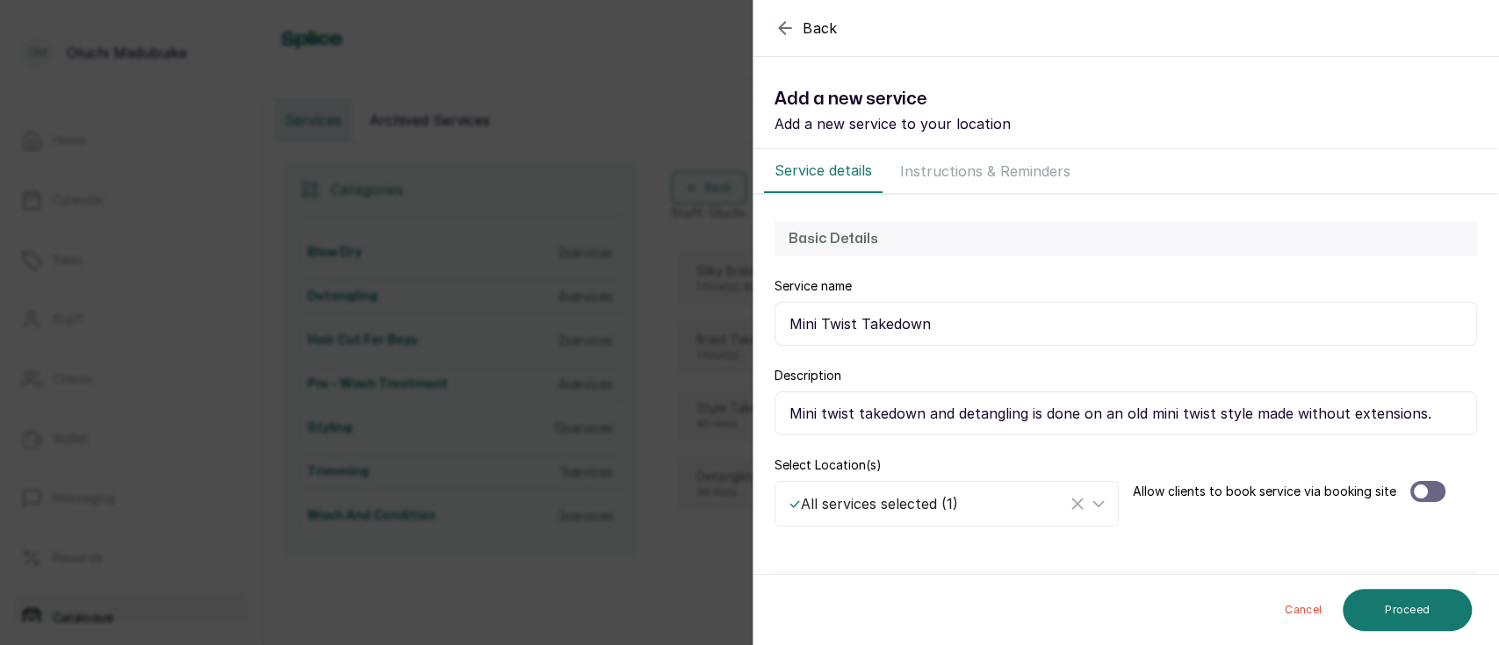
type input "Mini twist takedown and detangling is done on an old mini twist style made with…"
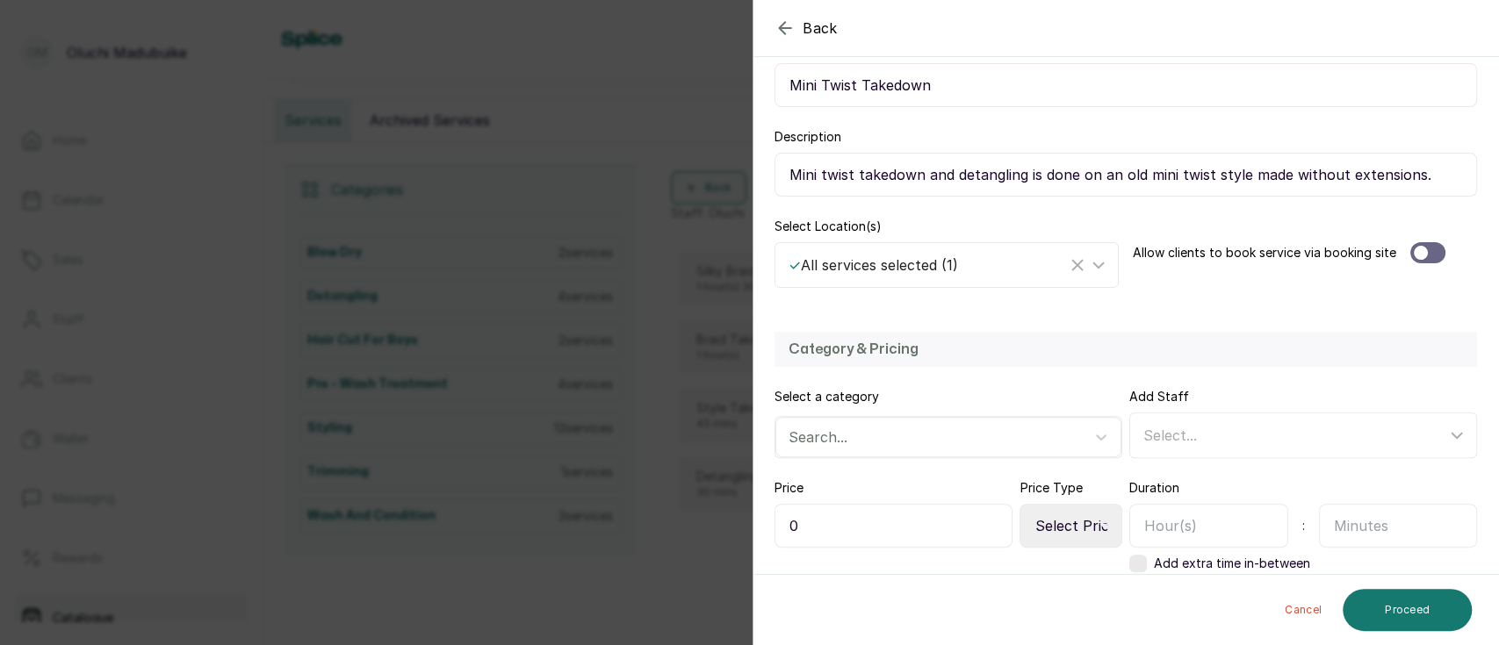
scroll to position [295, 0]
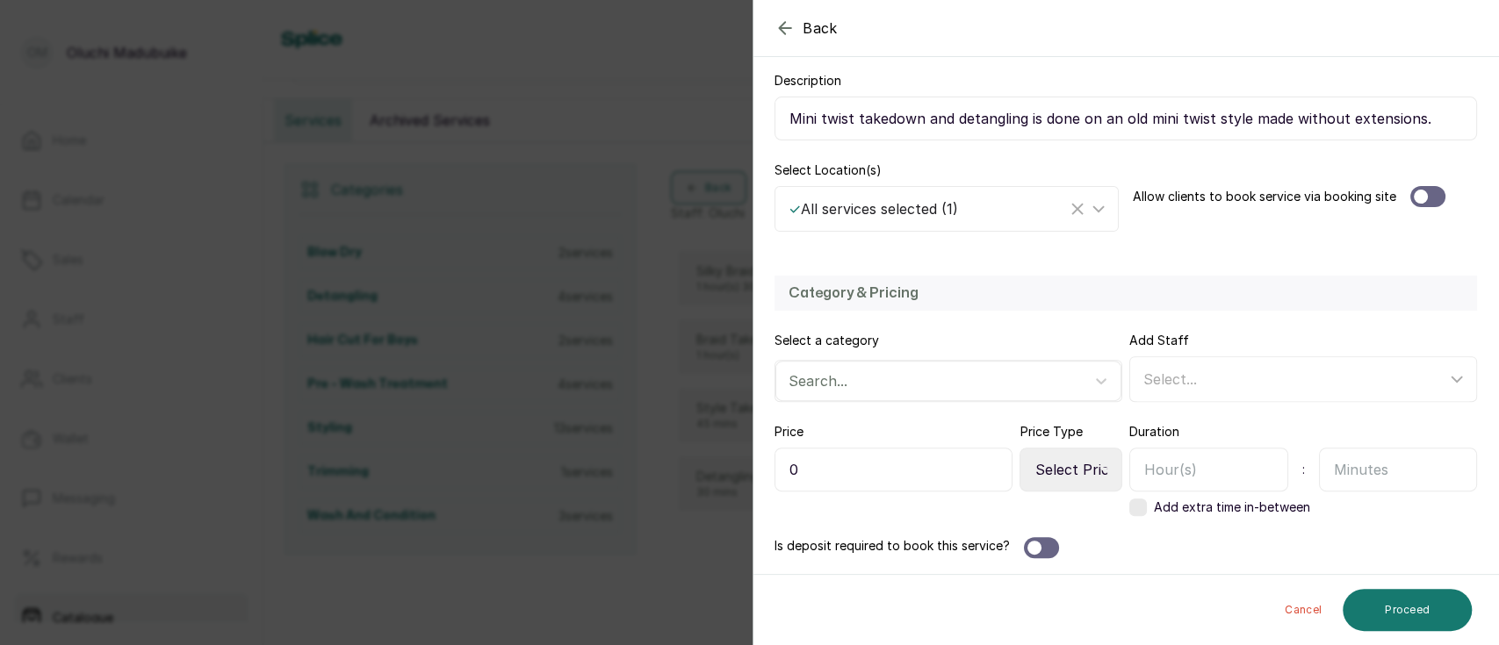
click at [1415, 199] on div at bounding box center [1427, 196] width 35 height 21
click at [946, 386] on div at bounding box center [933, 381] width 288 height 23
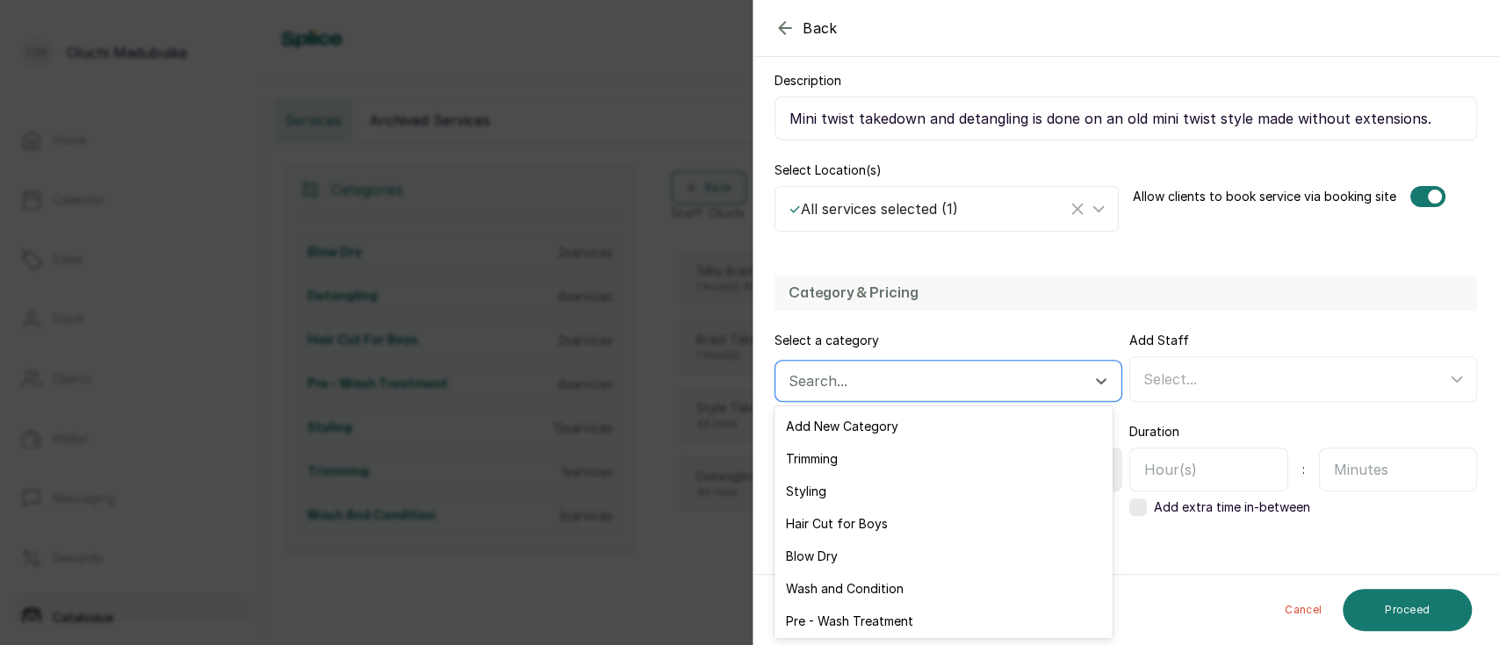
scroll to position [35, 0]
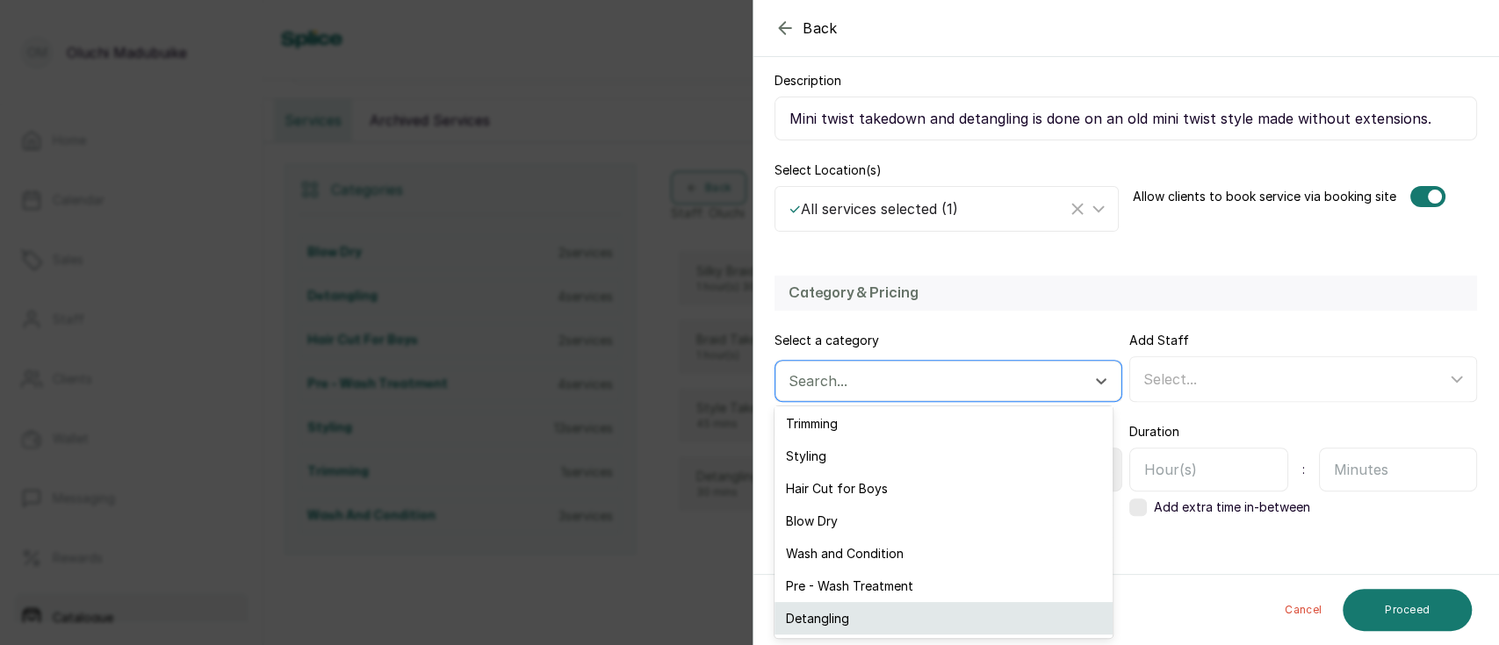
click at [886, 620] on div "Detangling" at bounding box center [943, 618] width 337 height 32
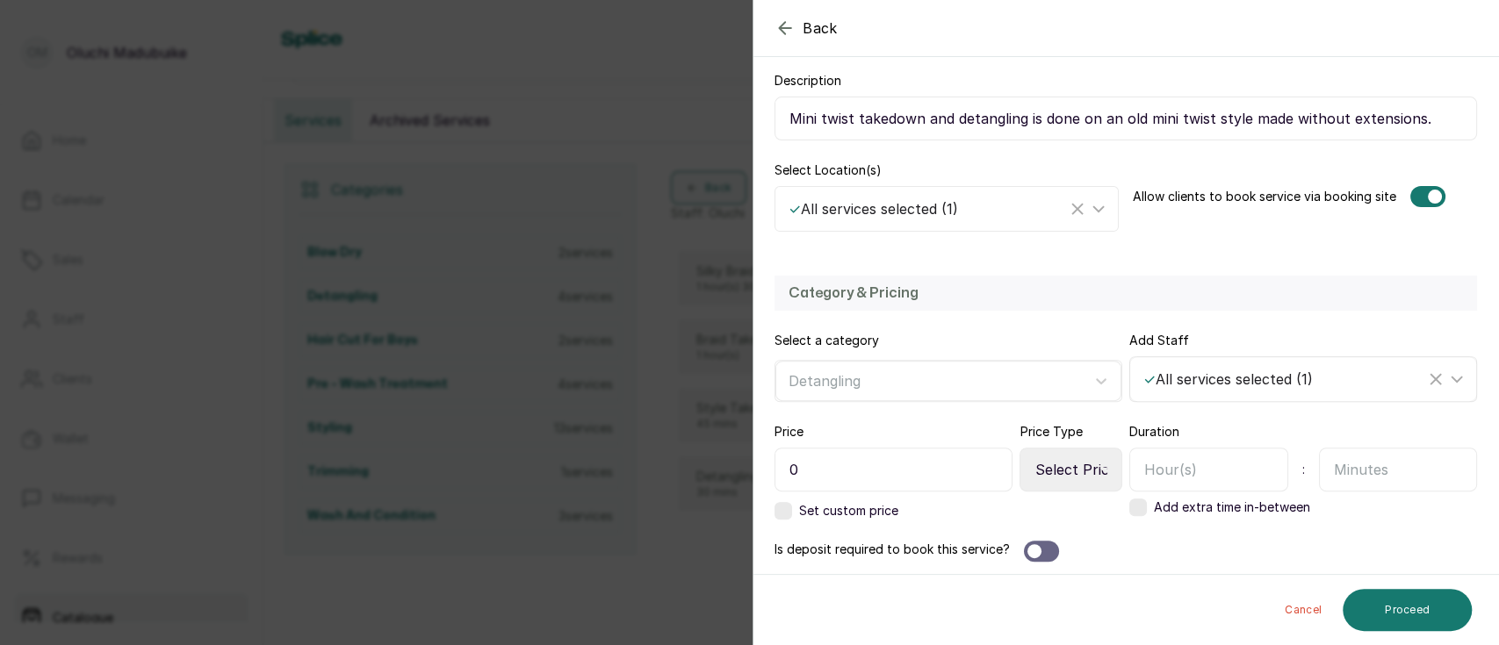
click at [1263, 379] on div "✓ All services selected ( 1 )" at bounding box center [1284, 379] width 282 height 21
drag, startPoint x: 916, startPoint y: 472, endPoint x: 695, endPoint y: 490, distance: 221.1
click at [695, 490] on div "Back Service Add a new service Add a new service to your location Service detai…" at bounding box center [749, 322] width 1499 height 645
type input "5,000"
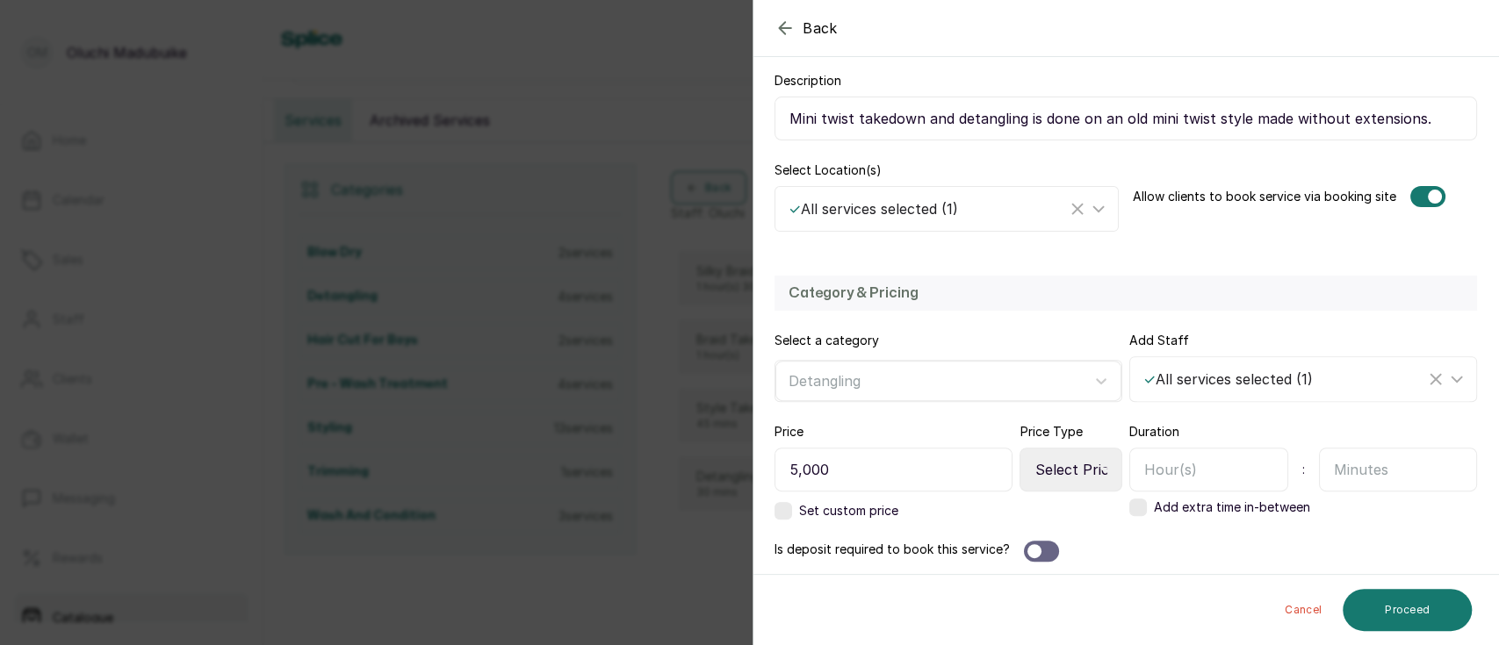
click at [1170, 470] on input "text" at bounding box center [1208, 470] width 159 height 44
type input "1"
click at [1366, 470] on input "text" at bounding box center [1398, 470] width 159 height 44
type input "00"
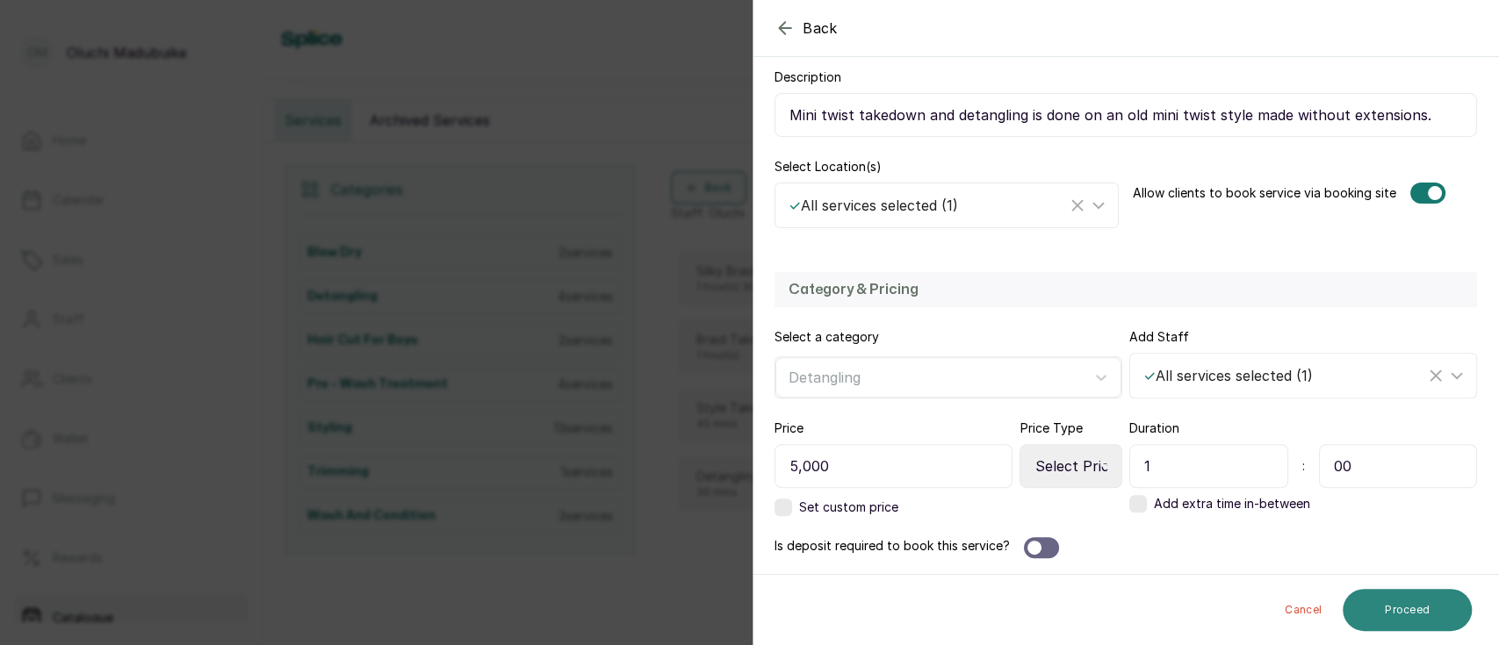
click at [1385, 602] on button "Proceed" at bounding box center [1407, 610] width 129 height 42
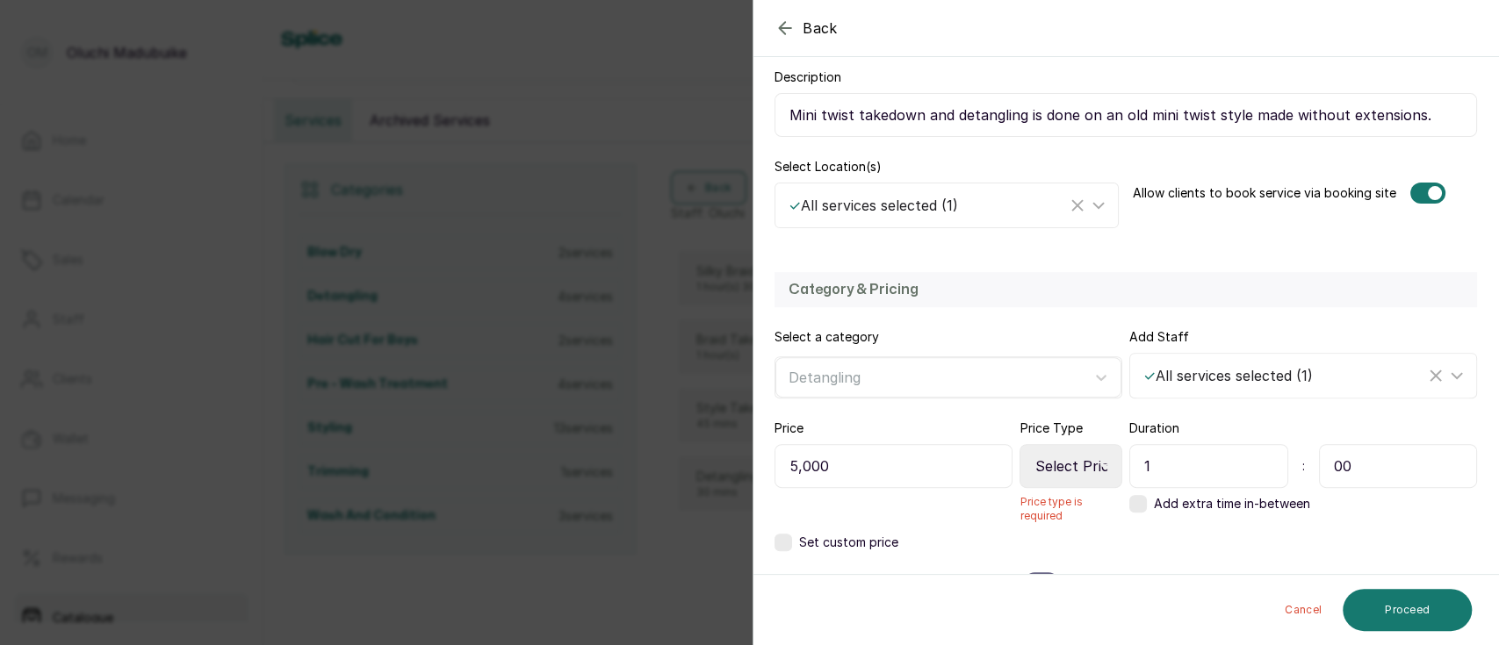
click at [1063, 464] on select "Select Price Type Fixed From" at bounding box center [1071, 466] width 103 height 44
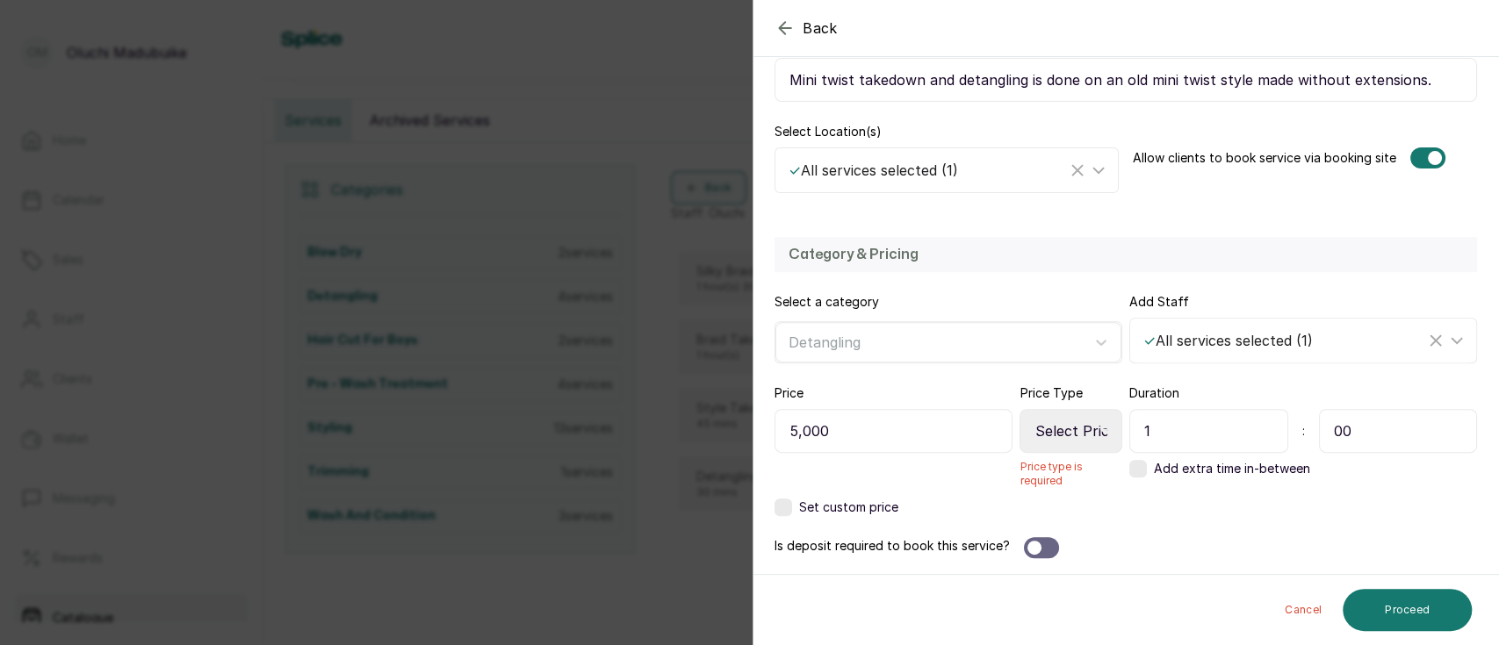
click at [1071, 427] on select "Select Price Type Fixed From" at bounding box center [1071, 431] width 103 height 44
select select "fixed"
click at [1020, 443] on select "Select Price Type Fixed From" at bounding box center [1071, 431] width 103 height 44
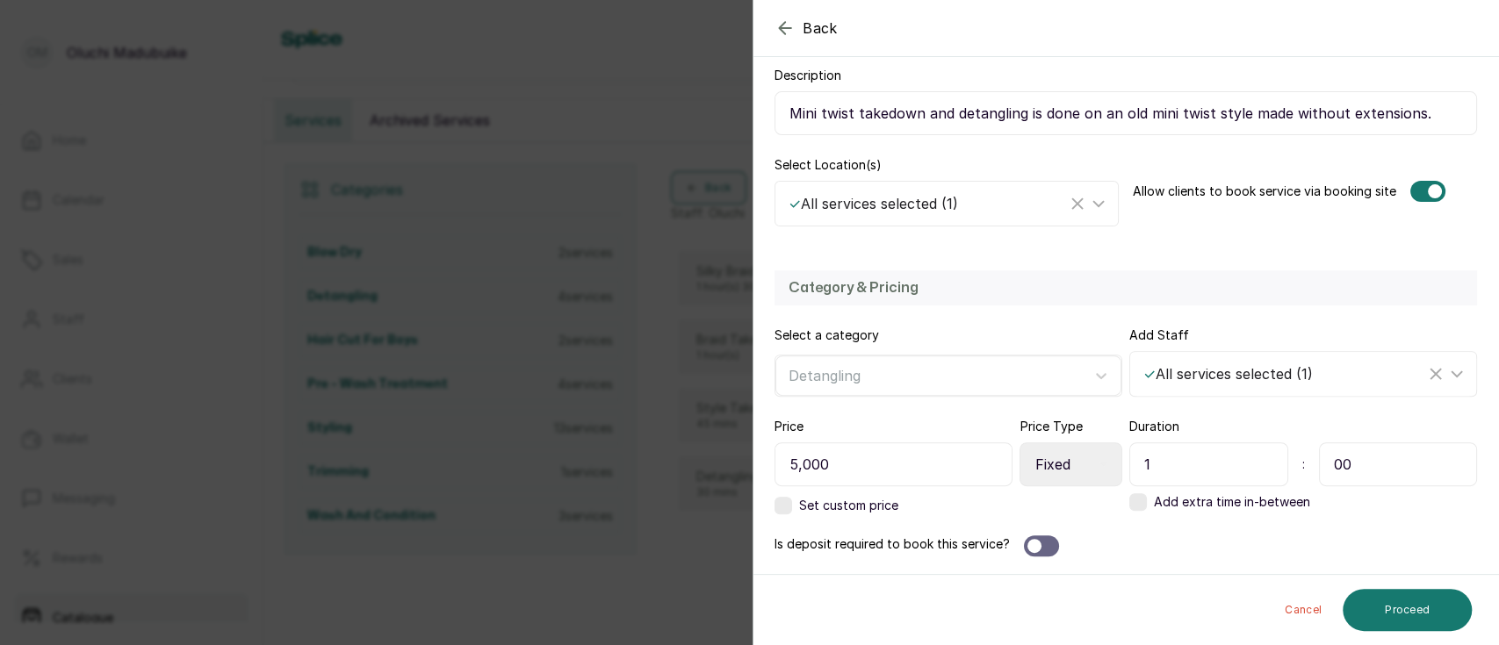
scroll to position [299, 0]
click at [1428, 608] on button "Proceed" at bounding box center [1407, 610] width 129 height 42
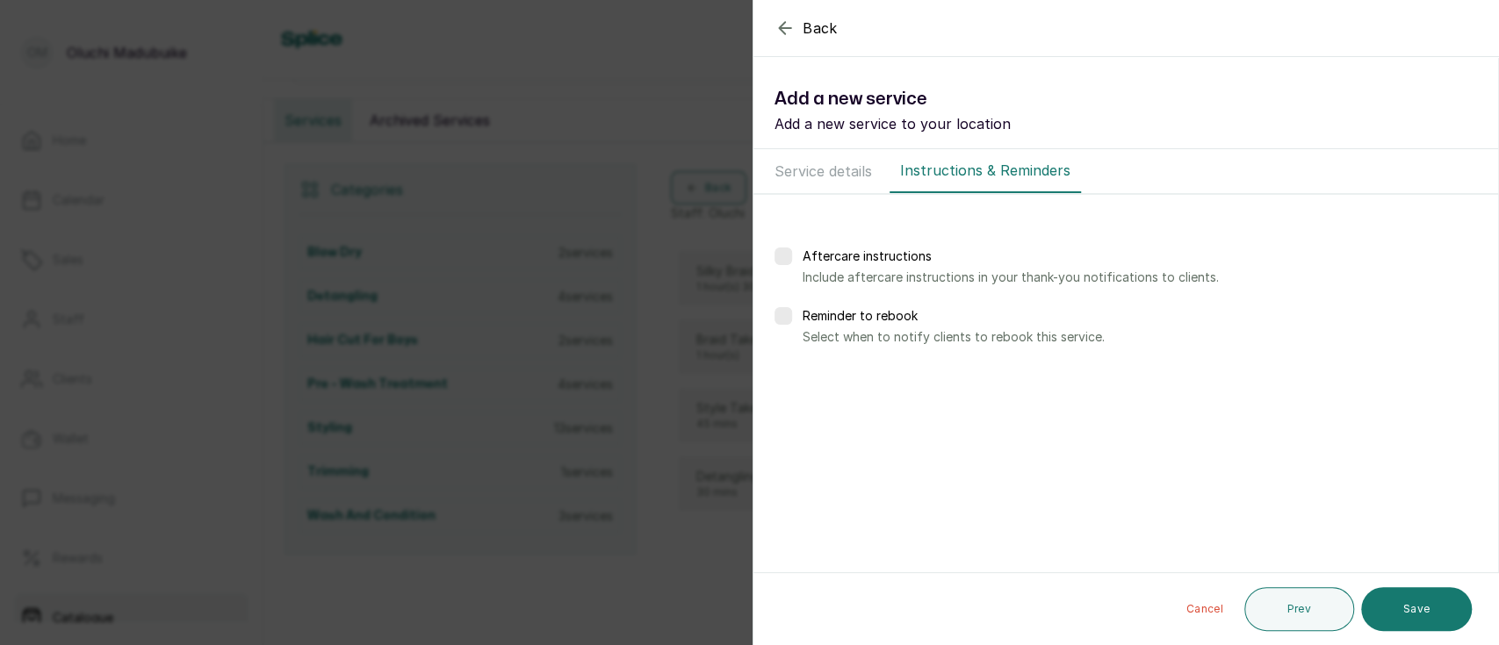
scroll to position [0, 0]
click at [1417, 613] on button "Save" at bounding box center [1416, 609] width 111 height 44
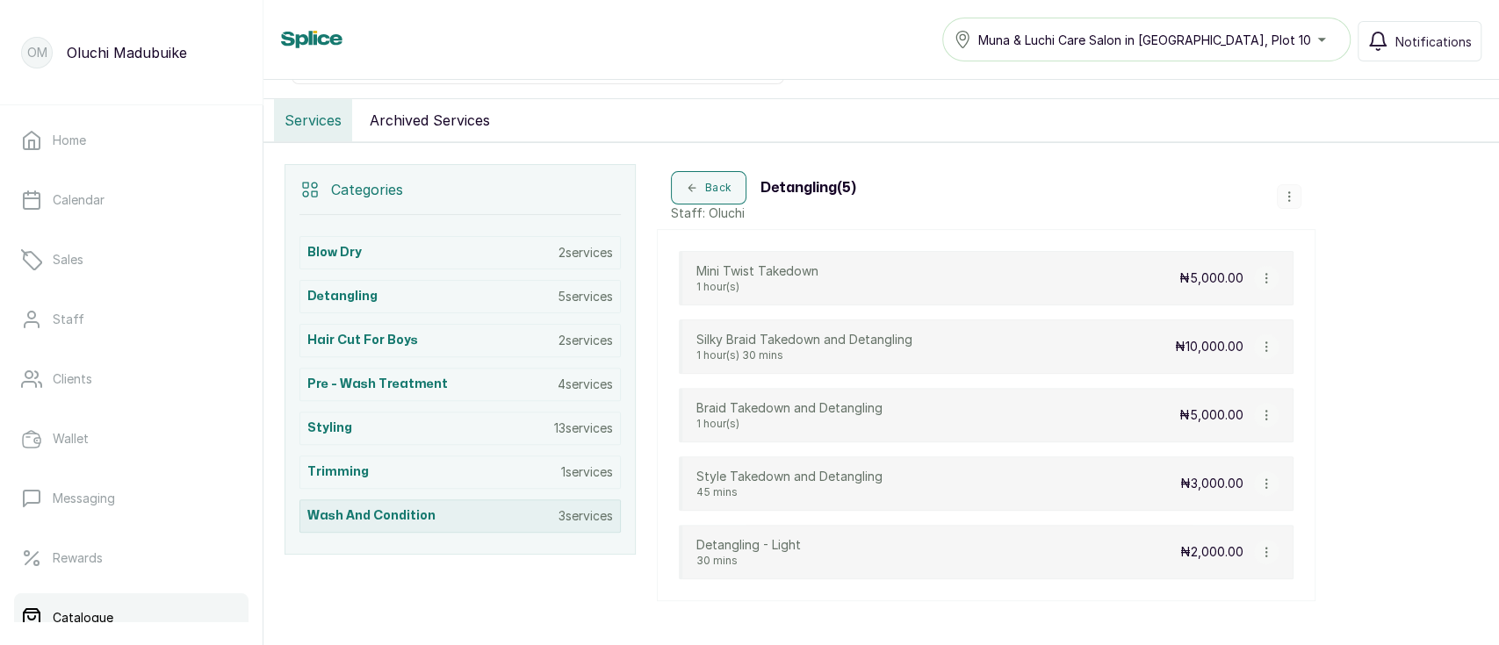
click at [423, 509] on h3 "Wash and Condition" at bounding box center [371, 517] width 128 height 18
